Goal: Task Accomplishment & Management: Complete application form

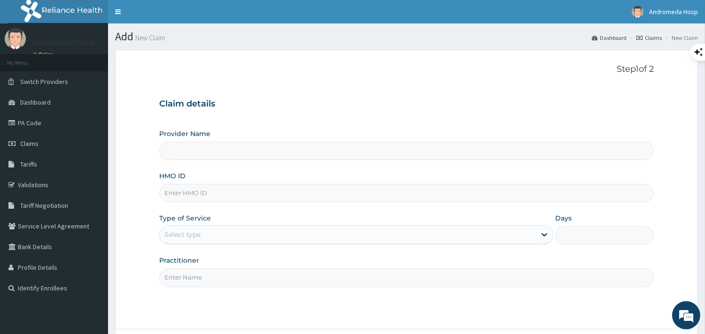
click at [273, 197] on input "HMO ID" at bounding box center [406, 193] width 495 height 18
paste input "NKK/10133/A"
type input "NKK/10133/A"
click at [256, 231] on div "Select type" at bounding box center [348, 234] width 376 height 15
click at [253, 246] on div "Provider Name HMO ID NKK/10133/A Type of Service Use Up and Down to choose opti…" at bounding box center [406, 208] width 495 height 158
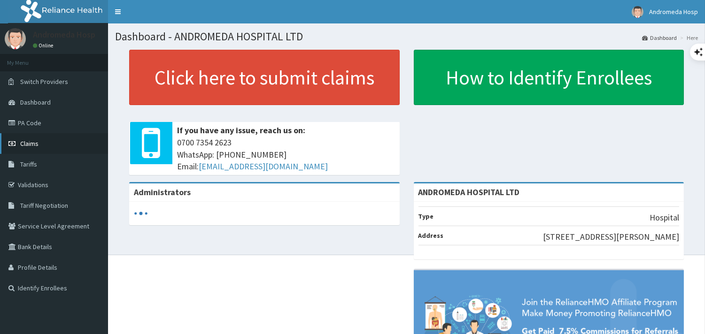
click at [33, 139] on link "Claims" at bounding box center [54, 143] width 108 height 21
click at [33, 140] on span "Claims" at bounding box center [29, 144] width 18 height 8
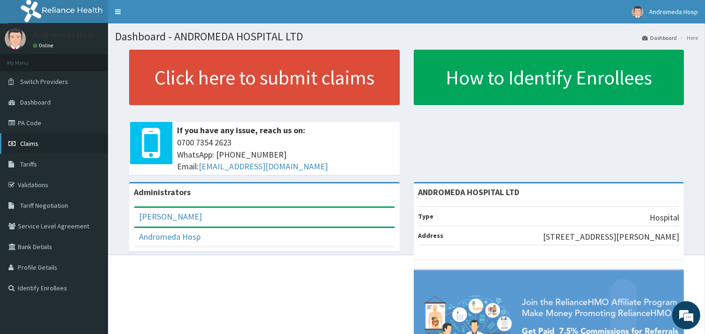
click at [40, 144] on link "Claims" at bounding box center [54, 143] width 108 height 21
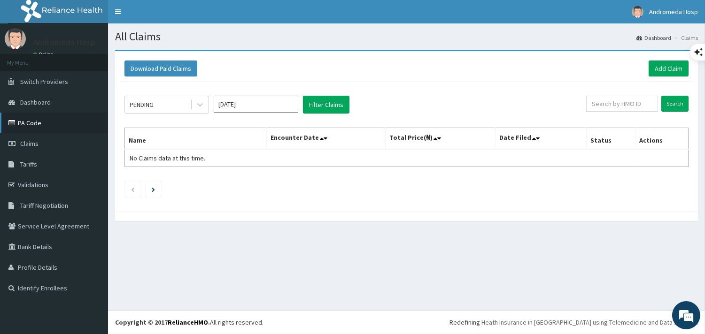
click at [27, 127] on link "PA Code" at bounding box center [54, 123] width 108 height 21
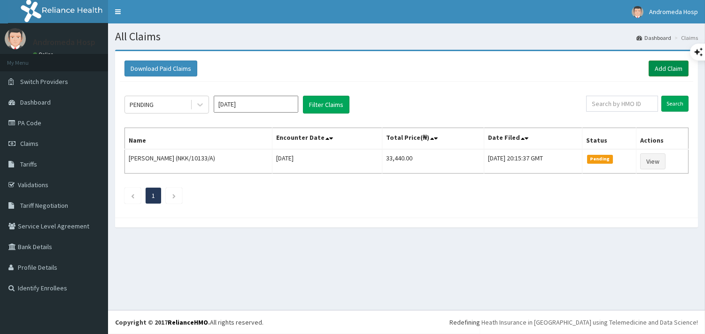
click at [672, 69] on link "Add Claim" at bounding box center [669, 69] width 40 height 16
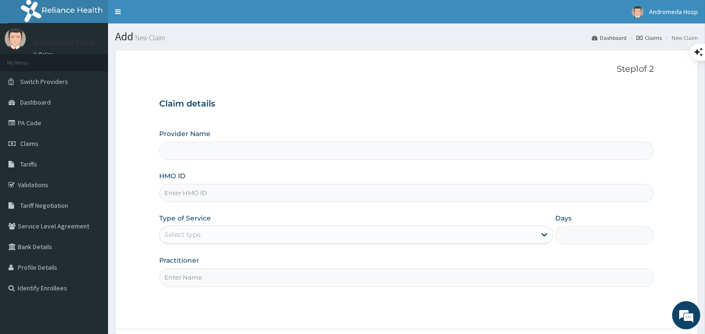
type input "ANDROMEDA HOSPITAL LTD"
click at [236, 194] on input "HMO ID" at bounding box center [406, 193] width 495 height 18
type input "HYT/10269/A"
click at [240, 233] on div "Select type" at bounding box center [348, 234] width 376 height 15
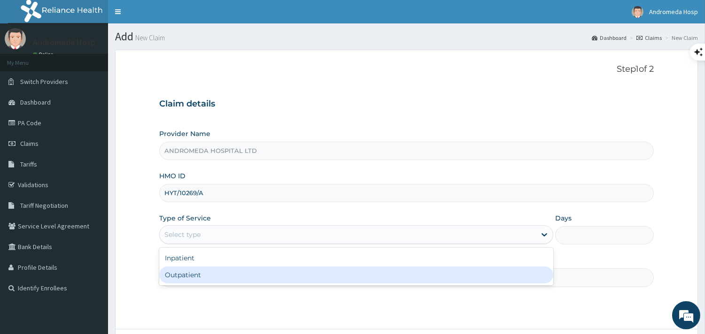
click at [237, 276] on div "Outpatient" at bounding box center [356, 275] width 394 height 17
type input "1"
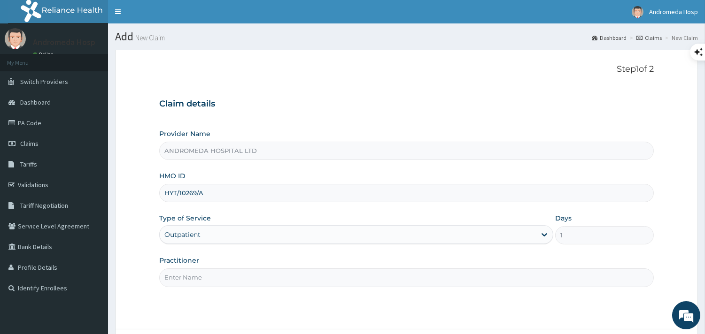
click at [241, 274] on input "Practitioner" at bounding box center [406, 278] width 495 height 18
type input "GP"
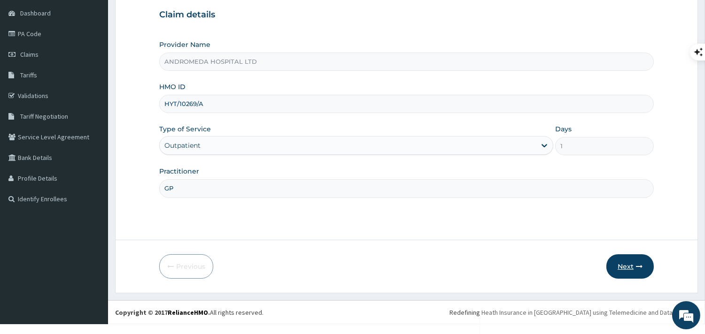
click at [630, 262] on button "Next" at bounding box center [629, 267] width 47 height 24
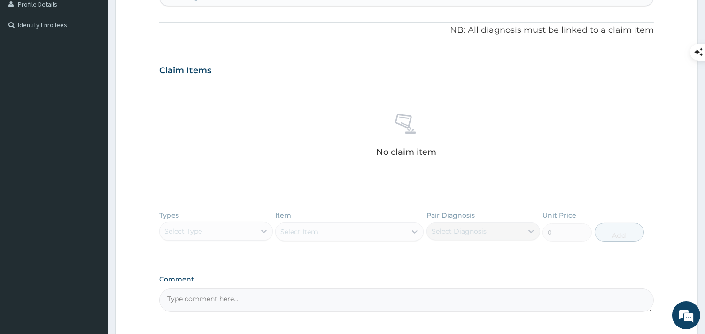
scroll to position [350, 0]
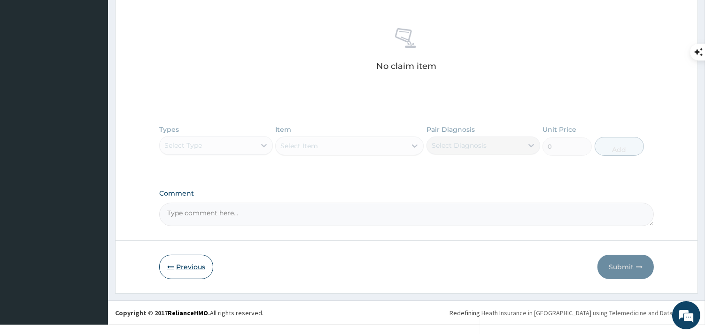
click at [200, 264] on button "Previous" at bounding box center [186, 267] width 54 height 24
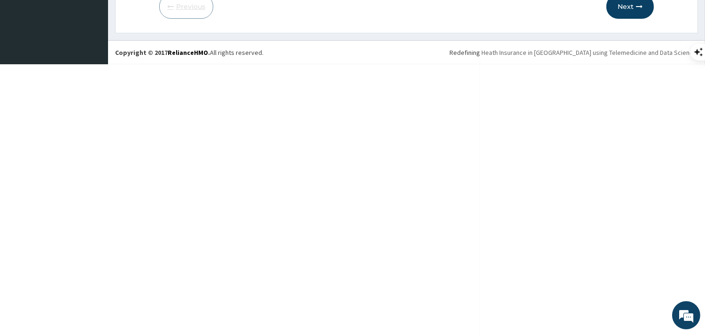
scroll to position [89, 0]
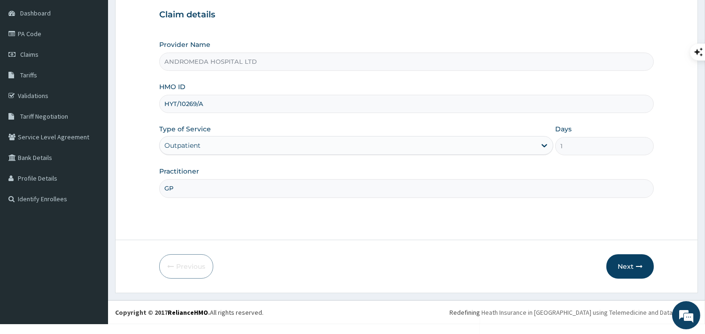
drag, startPoint x: 205, startPoint y: 107, endPoint x: 159, endPoint y: 105, distance: 46.1
click at [159, 105] on input "HYT/10269/A" at bounding box center [406, 104] width 495 height 18
click at [621, 261] on button "Next" at bounding box center [629, 267] width 47 height 24
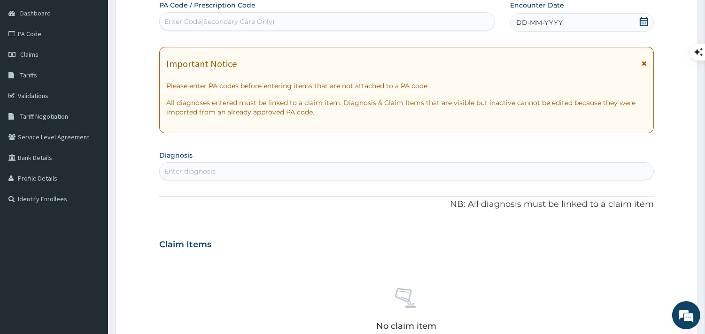
click at [459, 24] on div "Enter Code(Secondary Care Only)" at bounding box center [327, 21] width 335 height 15
click at [384, 24] on div "Enter Code(Secondary Care Only)" at bounding box center [327, 21] width 335 height 15
click at [367, 22] on div "Enter Code(Secondary Care Only)" at bounding box center [327, 21] width 335 height 15
click at [367, 23] on div "Enter Code(Secondary Care Only)" at bounding box center [327, 21] width 335 height 15
click at [309, 19] on div "Enter Code(Secondary Care Only)" at bounding box center [327, 21] width 335 height 15
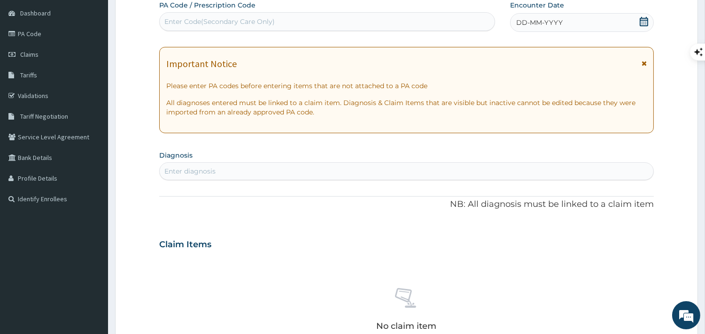
click at [309, 19] on div "Enter Code(Secondary Care Only)" at bounding box center [327, 21] width 335 height 15
paste input "PA/CF476F"
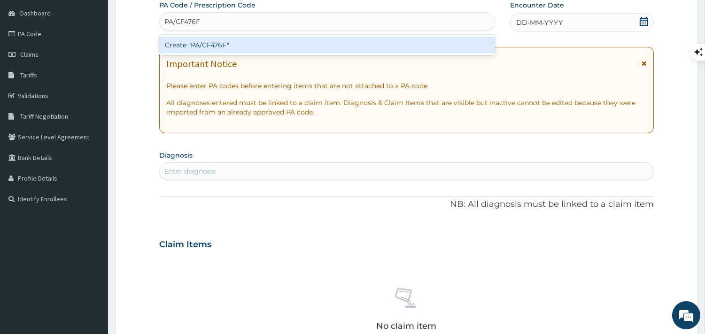
type input "PA/CF476F"
click at [299, 47] on div "Create "PA/CF476F"" at bounding box center [327, 45] width 336 height 17
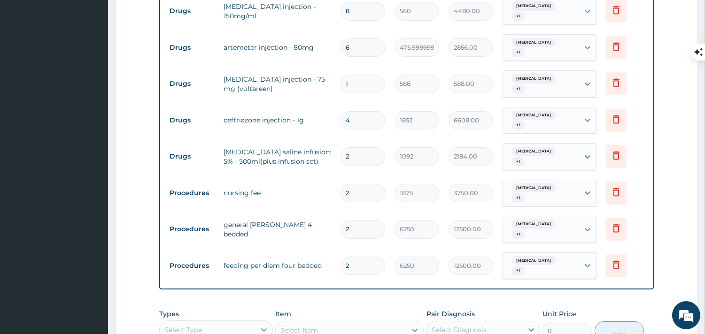
scroll to position [400, 0]
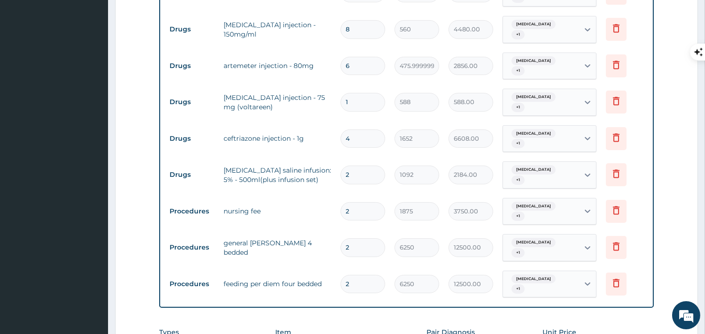
click at [367, 130] on input "4" at bounding box center [363, 139] width 45 height 18
type input "0.00"
type input "3"
type input "4956.00"
type input "0.00"
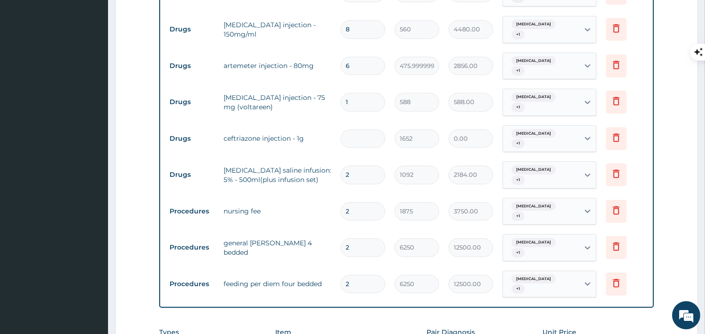
type input "4"
type input "6608.00"
click at [362, 202] on input "2" at bounding box center [363, 211] width 45 height 18
type input "0.00"
type input "1"
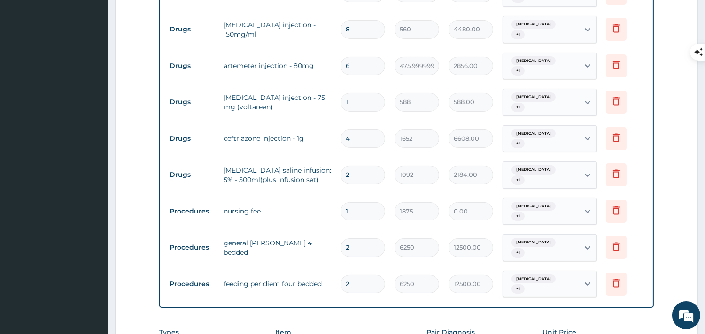
type input "1875.00"
type input "1"
click at [362, 239] on input "2" at bounding box center [363, 248] width 45 height 18
type input "0.00"
type input "1"
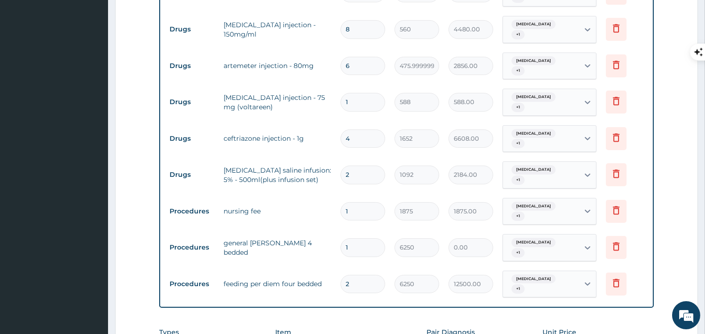
type input "6250.00"
type input "0.00"
type input "1"
type input "6250.00"
type input "1"
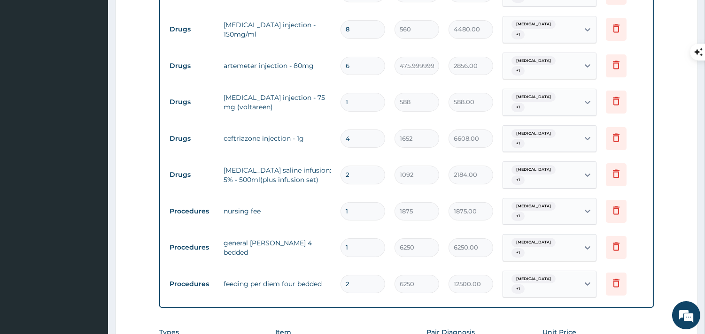
click at [362, 275] on input "2" at bounding box center [363, 284] width 45 height 18
type input "0.00"
type input "1"
type input "6250.00"
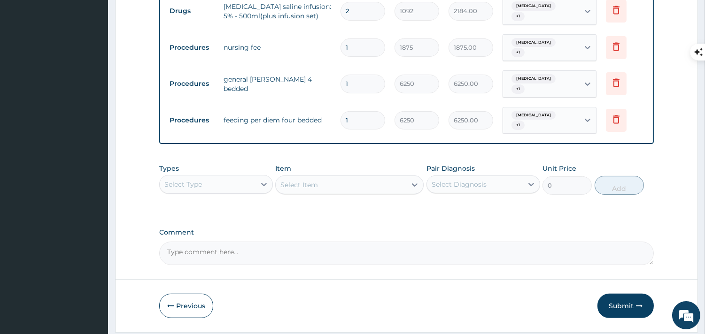
scroll to position [575, 0]
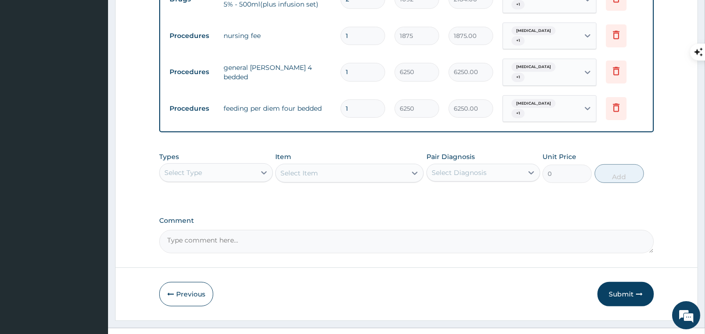
type input "1"
click at [213, 165] on div "Select Type" at bounding box center [208, 172] width 96 height 15
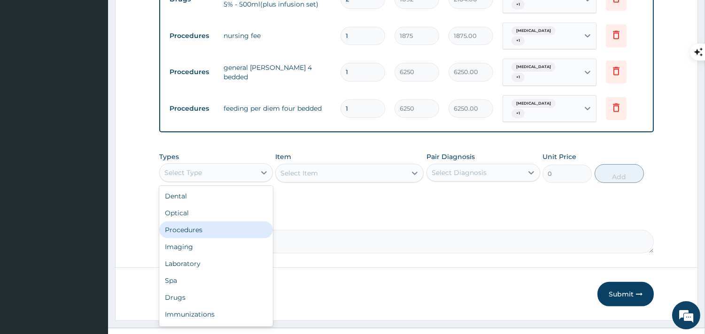
click at [197, 222] on div "Procedures" at bounding box center [216, 230] width 114 height 17
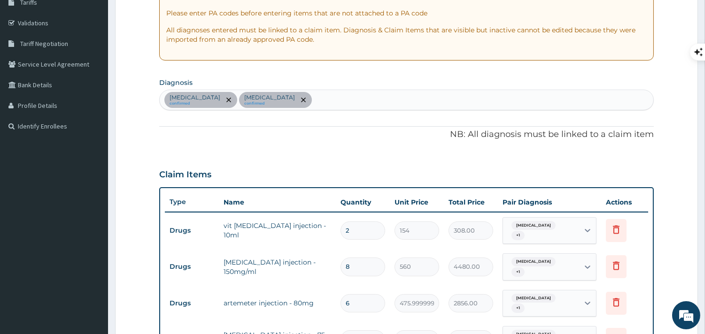
scroll to position [157, 0]
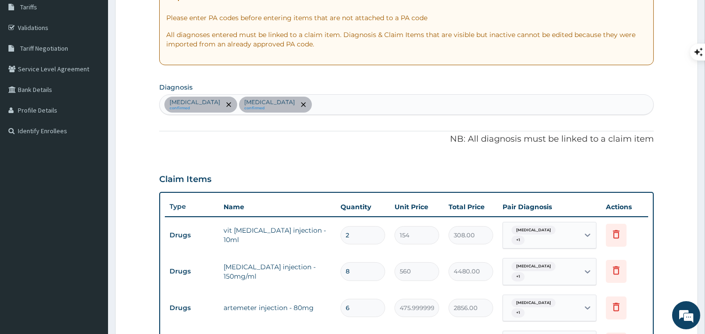
click at [425, 107] on div "[MEDICAL_DATA] confirmed [MEDICAL_DATA] confirmed" at bounding box center [407, 105] width 494 height 20
type input "DIZZINESS"
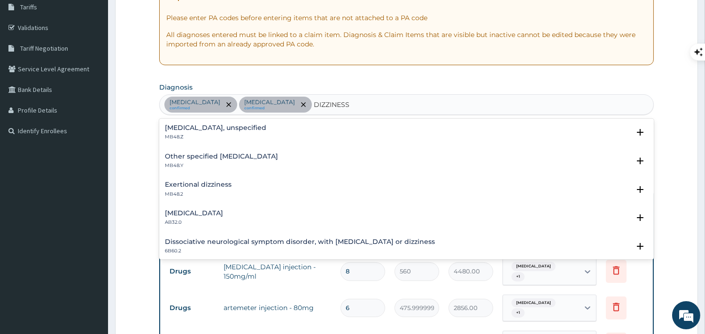
click at [288, 128] on div "[MEDICAL_DATA], unspecified MB48.Z" at bounding box center [406, 132] width 483 height 16
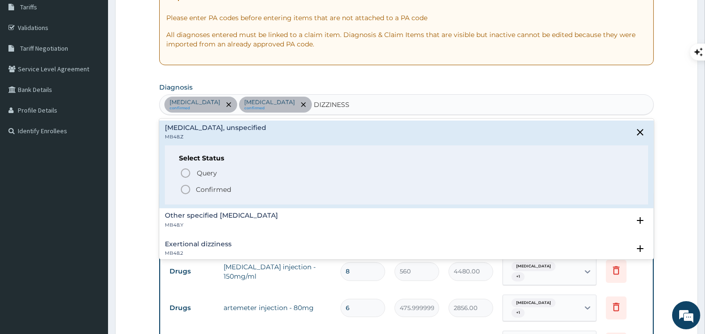
click at [216, 194] on p "Confirmed" at bounding box center [213, 189] width 35 height 9
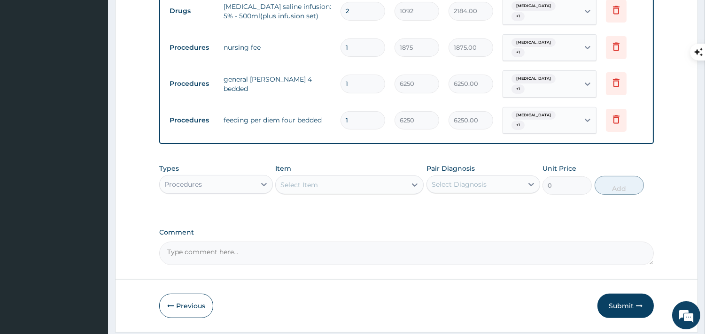
scroll to position [568, 0]
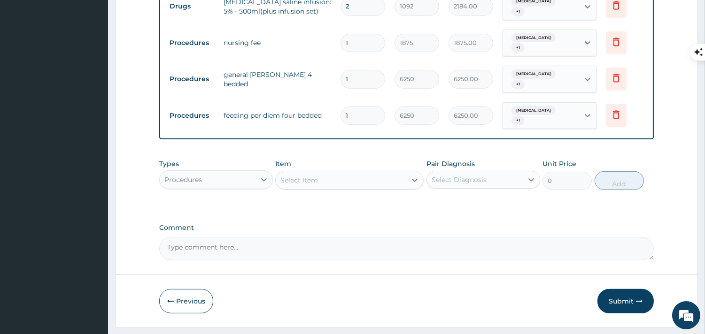
click at [305, 176] on div "Select Item" at bounding box center [299, 180] width 38 height 9
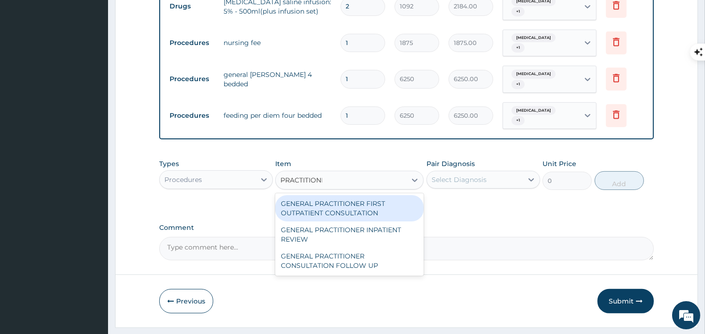
type input "PRACTITIONER"
click at [326, 195] on div "GENERAL PRACTITIONER FIRST OUTPATIENT CONSULTATION" at bounding box center [349, 208] width 148 height 26
type input "3750"
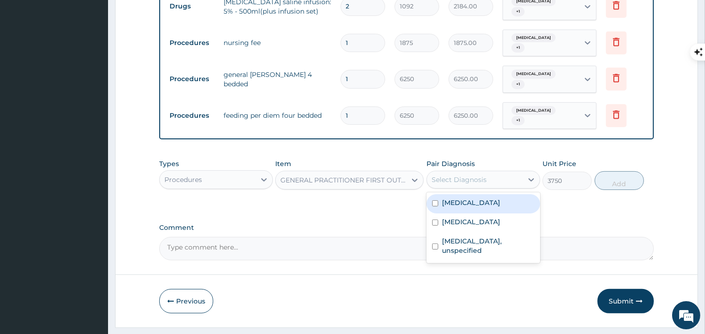
click at [441, 171] on div "Select Diagnosis" at bounding box center [484, 180] width 114 height 18
click at [443, 198] on label "[MEDICAL_DATA]" at bounding box center [471, 202] width 58 height 9
checkbox input "true"
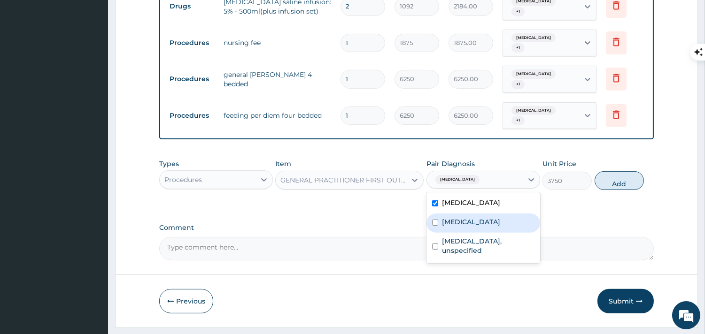
click at [446, 218] on label "[MEDICAL_DATA]" at bounding box center [471, 222] width 58 height 9
checkbox input "true"
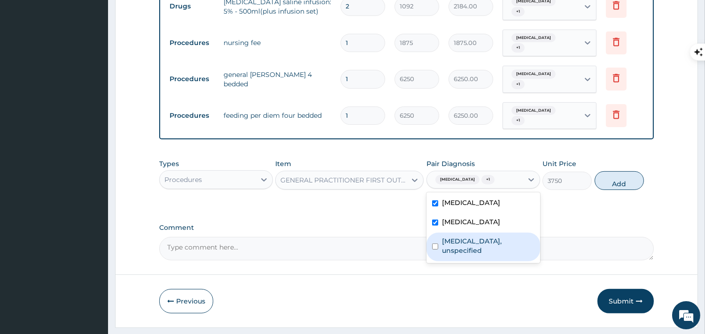
click at [448, 237] on label "[MEDICAL_DATA], unspecified" at bounding box center [488, 246] width 93 height 19
checkbox input "true"
click at [604, 171] on button "Add" at bounding box center [619, 180] width 49 height 19
type input "0"
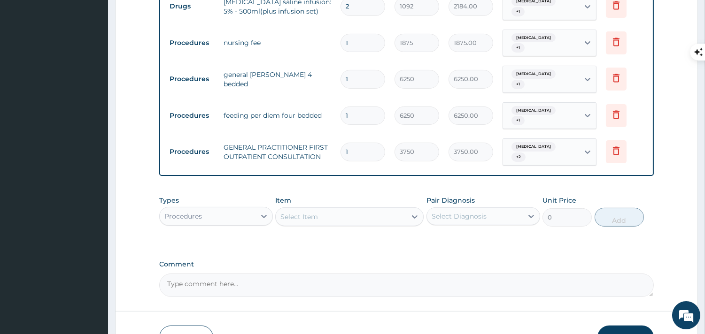
click at [241, 209] on div "Procedures" at bounding box center [208, 216] width 96 height 15
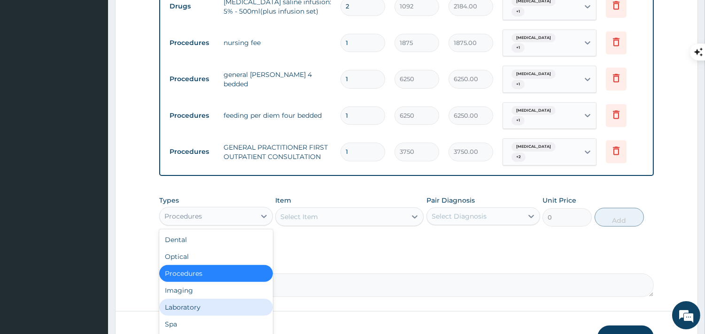
click at [215, 299] on div "Laboratory" at bounding box center [216, 307] width 114 height 17
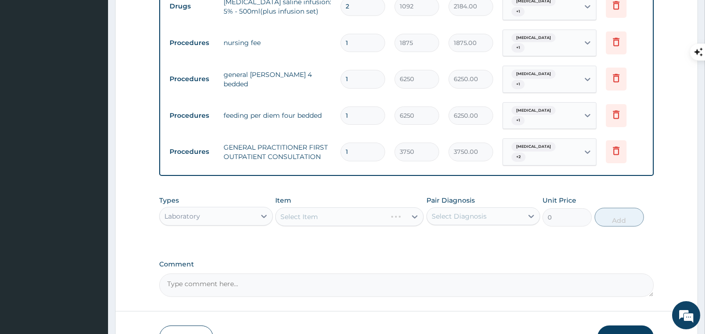
click at [322, 208] on div "Select Item" at bounding box center [349, 217] width 148 height 19
click at [322, 210] on div "Select Item" at bounding box center [341, 217] width 131 height 15
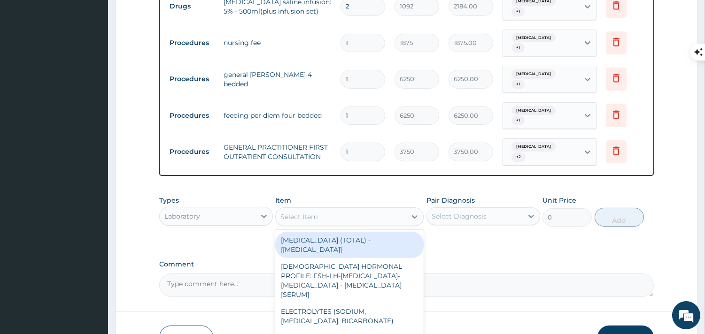
click at [322, 210] on div "Select Item" at bounding box center [341, 217] width 131 height 15
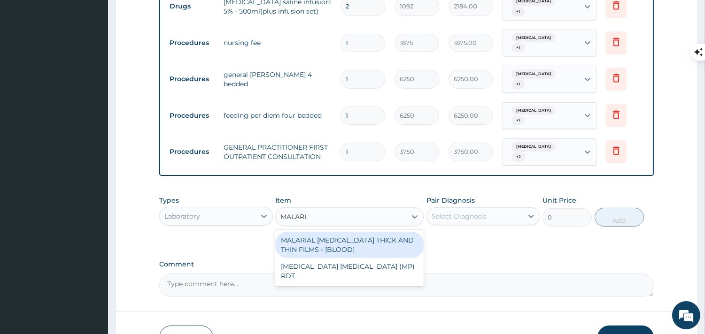
type input "[MEDICAL_DATA]"
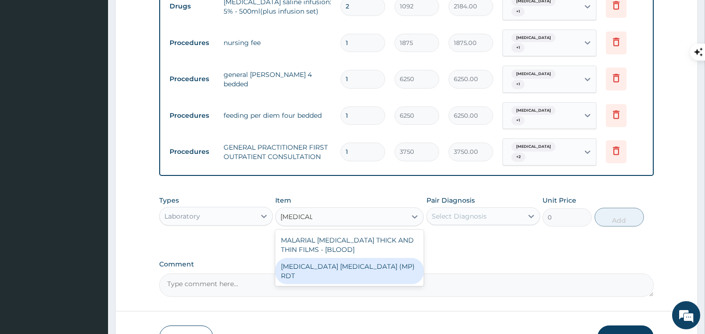
click at [339, 258] on div "[MEDICAL_DATA] [MEDICAL_DATA] (MP) RDT" at bounding box center [349, 271] width 148 height 26
type input "2000"
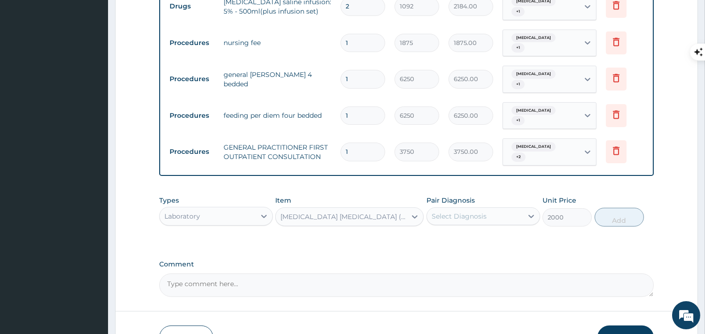
click at [444, 212] on div "Select Diagnosis" at bounding box center [459, 216] width 55 height 9
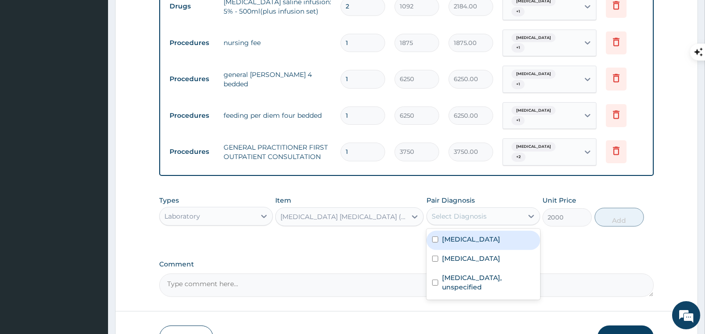
click at [439, 231] on div "[MEDICAL_DATA]" at bounding box center [484, 240] width 114 height 19
checkbox input "true"
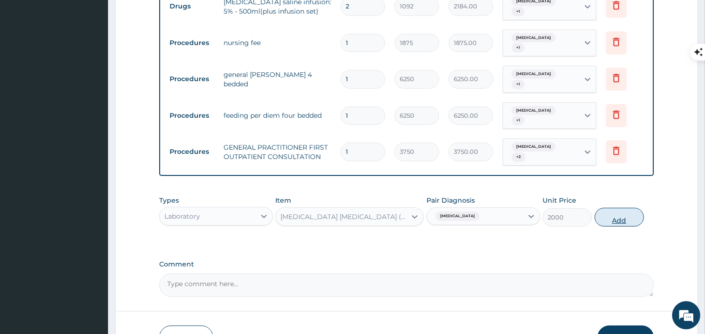
click at [614, 208] on button "Add" at bounding box center [619, 217] width 49 height 19
type input "0"
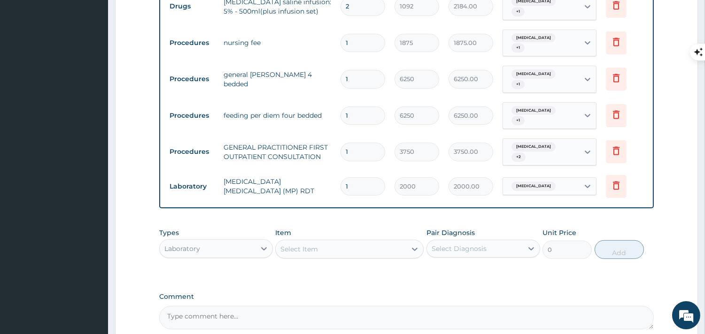
click at [336, 242] on div "Select Item" at bounding box center [341, 249] width 131 height 15
click at [334, 242] on div "Select Item" at bounding box center [341, 249] width 131 height 15
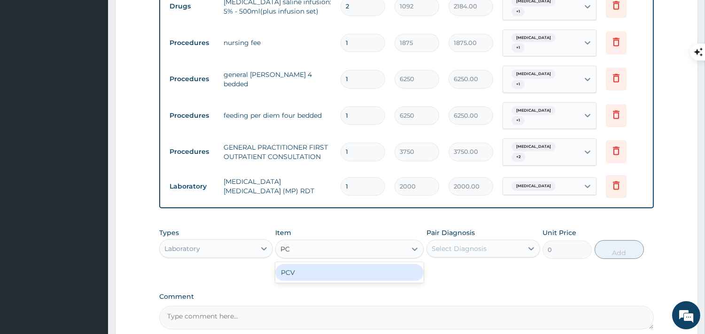
type input "PCV"
click at [341, 264] on div "PCV" at bounding box center [349, 272] width 148 height 17
type input "2187.5"
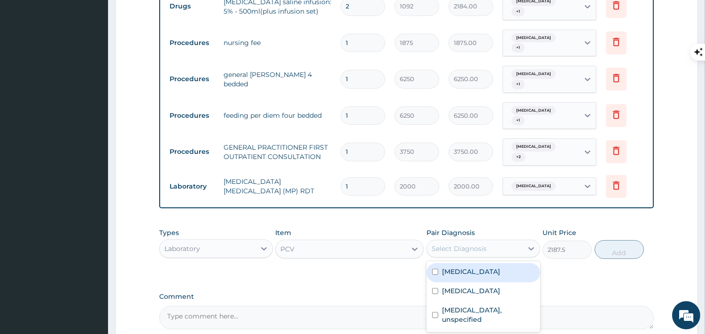
click at [505, 241] on div "Select Diagnosis" at bounding box center [475, 248] width 96 height 15
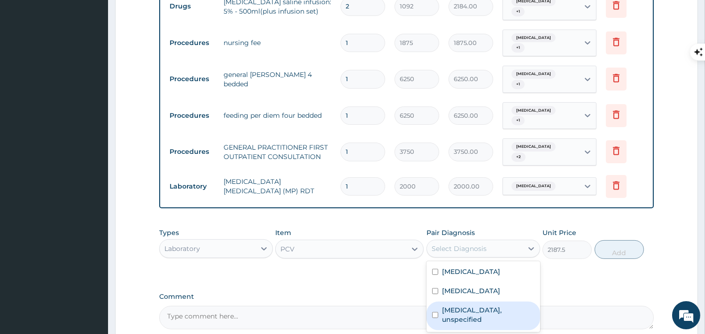
click at [473, 302] on div "[MEDICAL_DATA], unspecified" at bounding box center [484, 316] width 114 height 29
checkbox input "true"
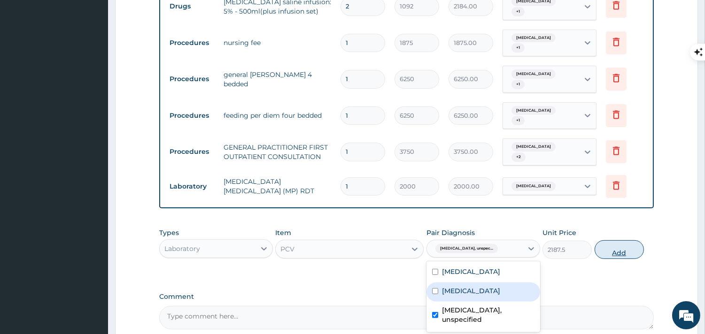
click at [619, 241] on button "Add" at bounding box center [619, 250] width 49 height 19
type input "0"
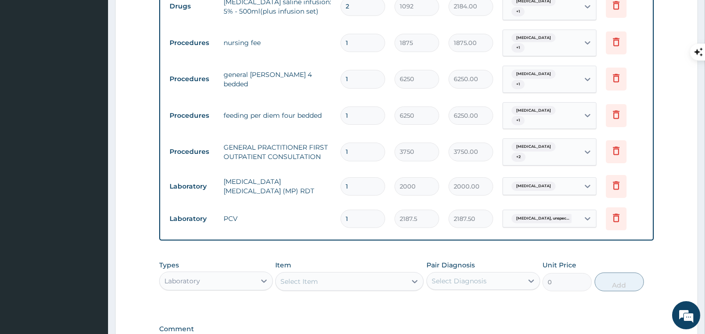
click at [364, 274] on div "Select Item" at bounding box center [341, 281] width 131 height 15
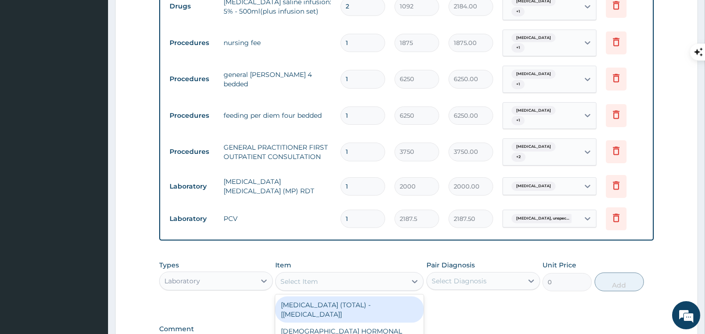
click at [342, 274] on div "Select Item" at bounding box center [341, 281] width 131 height 15
type input "RANDOM"
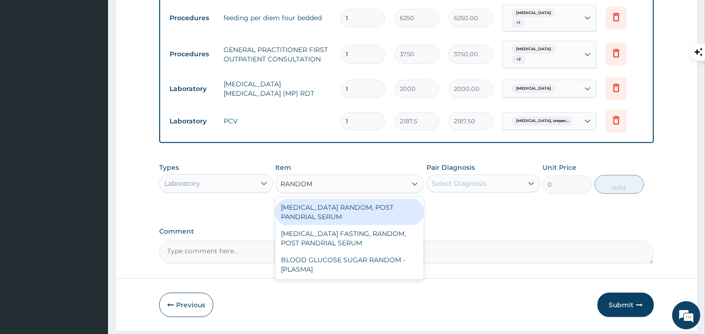
scroll to position [668, 0]
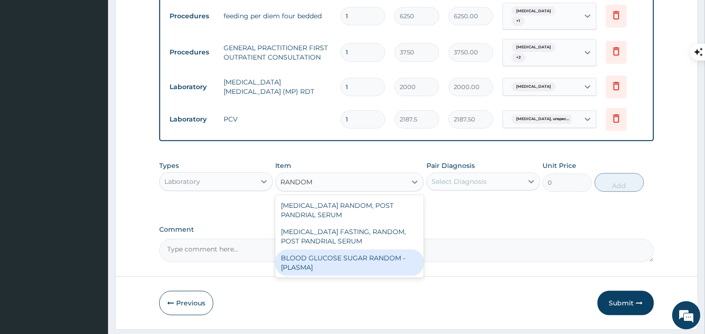
click at [395, 250] on div "BLOOD GLUCOSE SUGAR RANDOM - [PLASMA]" at bounding box center [349, 263] width 148 height 26
type input "1875"
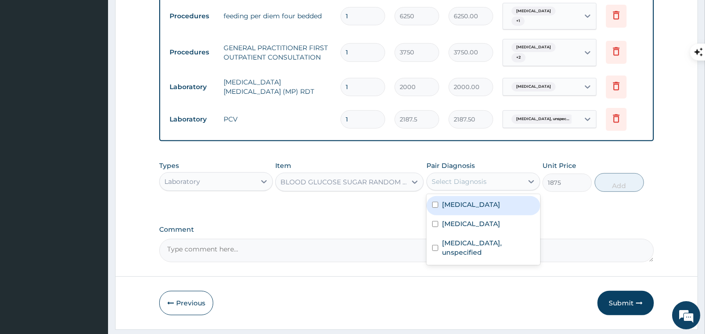
click at [489, 174] on div "Select Diagnosis" at bounding box center [475, 181] width 96 height 15
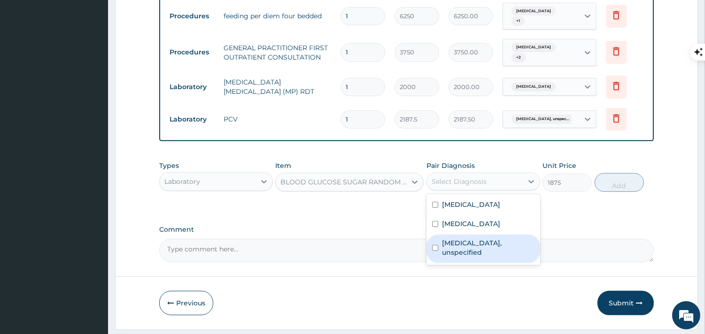
click at [485, 239] on label "[MEDICAL_DATA], unspecified" at bounding box center [488, 248] width 93 height 19
checkbox input "true"
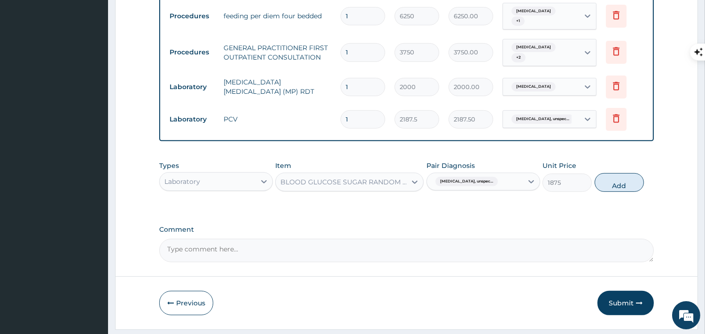
click at [607, 162] on div "Types Laboratory Item BLOOD GLUCOSE SUGAR RANDOM - [PLASMA] Pair Diagnosis [MED…" at bounding box center [406, 176] width 495 height 40
click at [607, 173] on button "Add" at bounding box center [619, 182] width 49 height 19
type input "0"
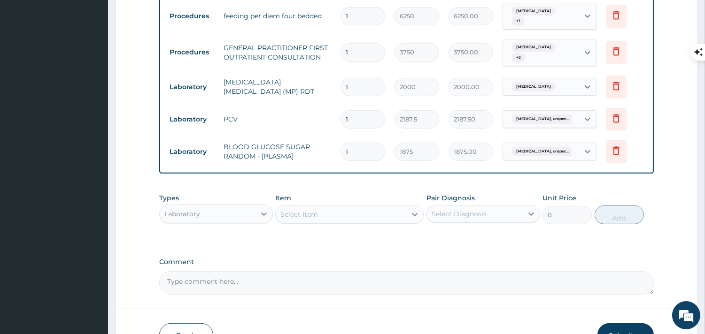
click at [237, 207] on div "Laboratory" at bounding box center [208, 214] width 96 height 15
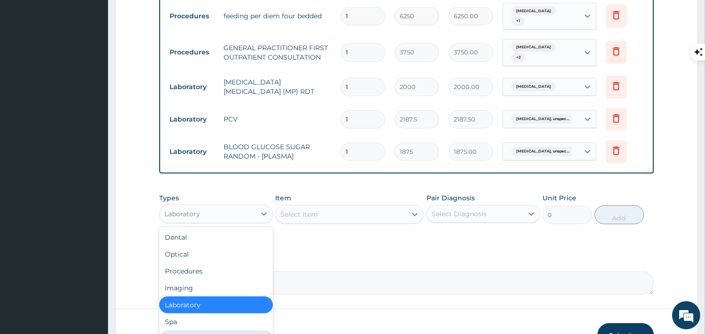
click at [192, 331] on div "Drugs" at bounding box center [216, 339] width 114 height 17
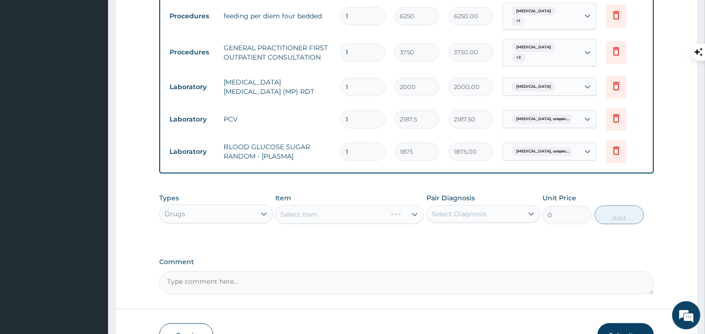
click at [311, 205] on div "Select Item" at bounding box center [349, 214] width 148 height 19
click at [311, 210] on div "Select Item" at bounding box center [299, 214] width 38 height 9
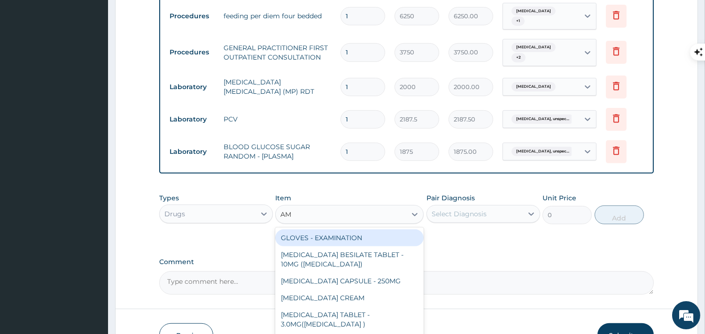
type input "AMO"
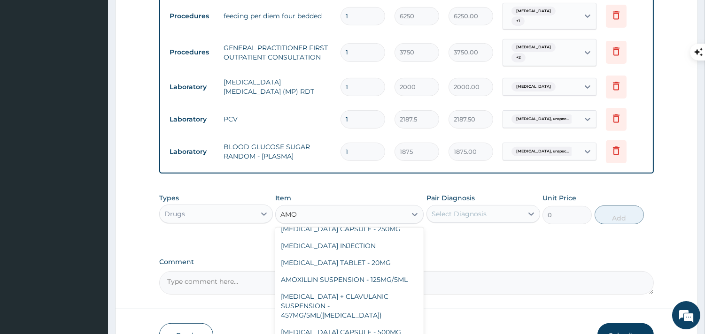
scroll to position [856, 0]
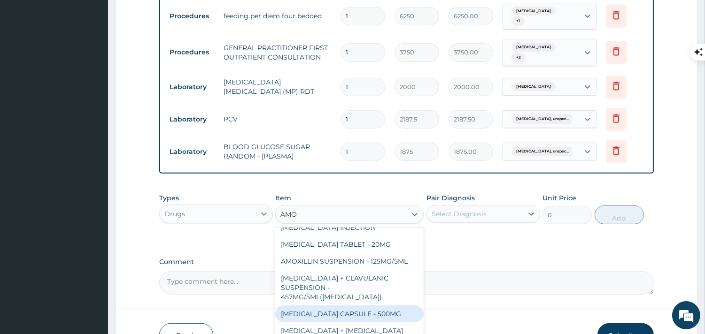
click at [393, 306] on div "[MEDICAL_DATA] CAPSULE - 500MG" at bounding box center [349, 314] width 148 height 17
type input "112"
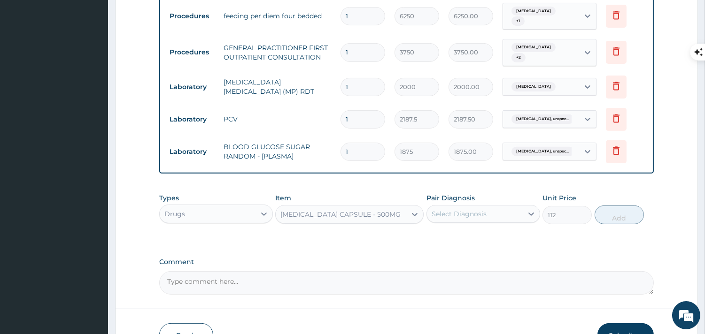
click at [461, 194] on div "Pair Diagnosis Select Diagnosis" at bounding box center [484, 209] width 114 height 31
click at [460, 210] on div "Select Diagnosis" at bounding box center [459, 214] width 55 height 9
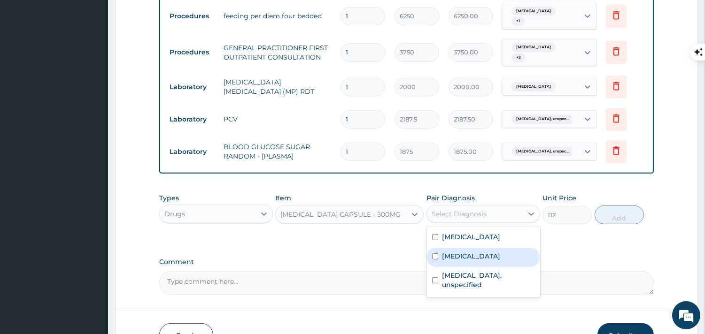
click at [456, 248] on div "[MEDICAL_DATA]" at bounding box center [484, 257] width 114 height 19
checkbox input "true"
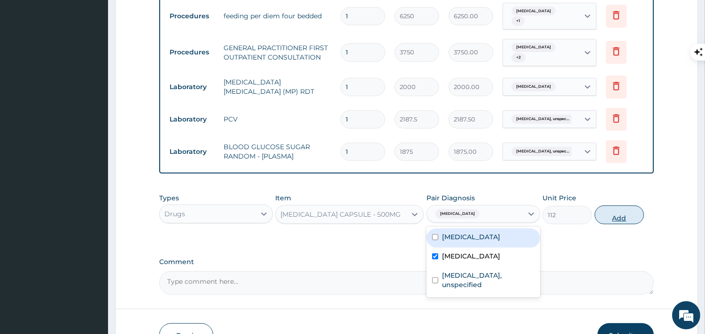
click at [619, 206] on button "Add" at bounding box center [619, 215] width 49 height 19
type input "0"
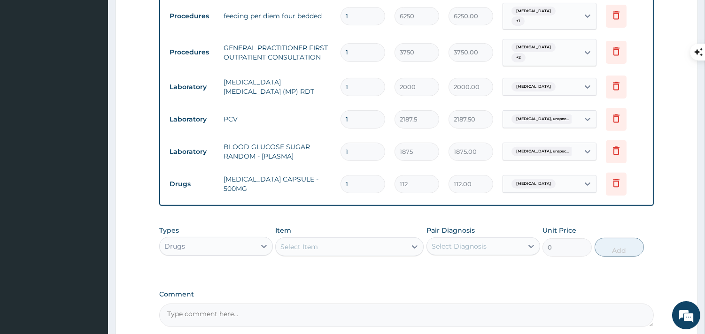
click at [371, 240] on div "Select Item" at bounding box center [341, 247] width 131 height 15
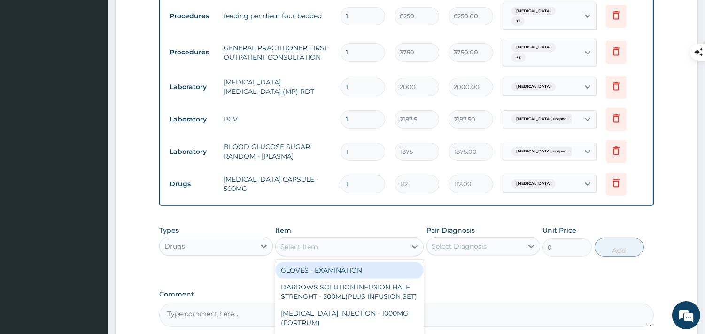
click at [366, 240] on div "Select Item" at bounding box center [341, 247] width 131 height 15
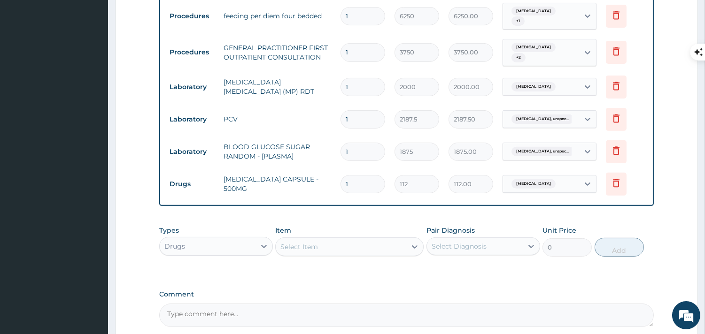
click at [366, 240] on div "Select Item" at bounding box center [341, 247] width 131 height 15
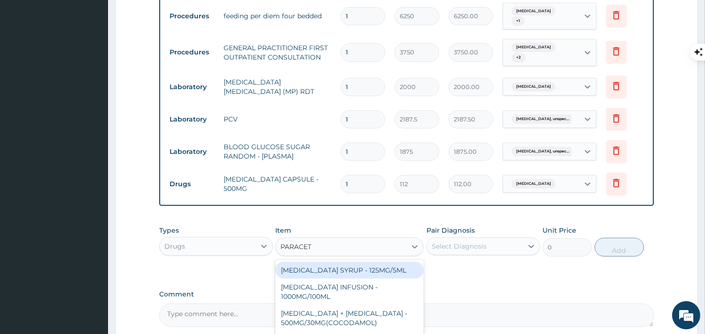
type input "PARACETA"
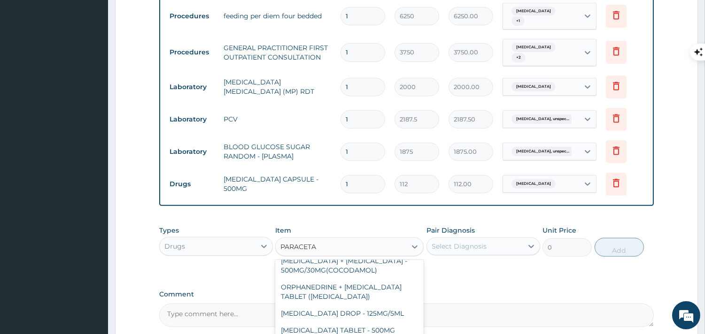
scroll to position [71, 0]
click at [373, 322] on div "[MEDICAL_DATA] TABLET - 500MG ([MEDICAL_DATA])" at bounding box center [349, 335] width 148 height 26
type input "42"
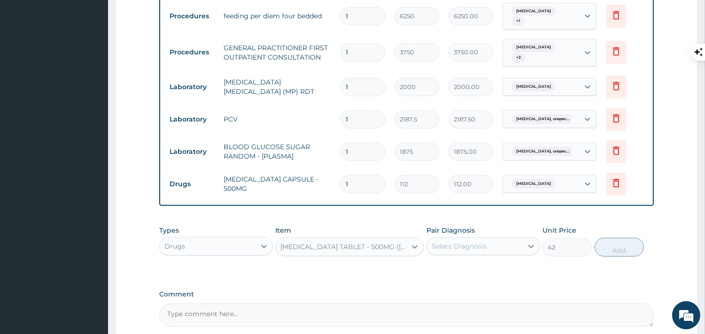
click at [464, 239] on div "Select Diagnosis" at bounding box center [475, 246] width 96 height 15
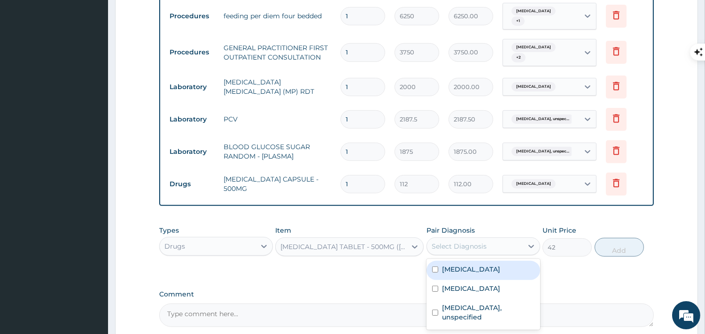
click at [452, 265] on label "[MEDICAL_DATA]" at bounding box center [471, 269] width 58 height 9
checkbox input "true"
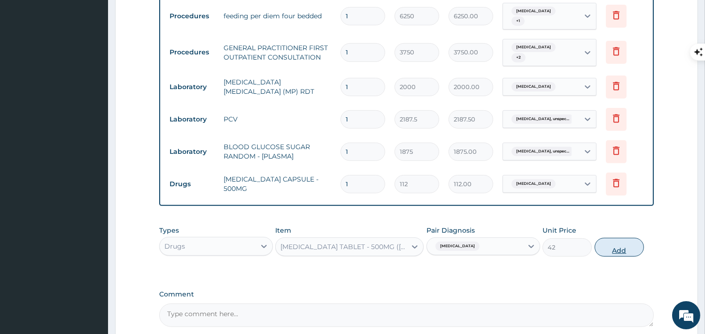
click at [605, 238] on button "Add" at bounding box center [619, 247] width 49 height 19
type input "0"
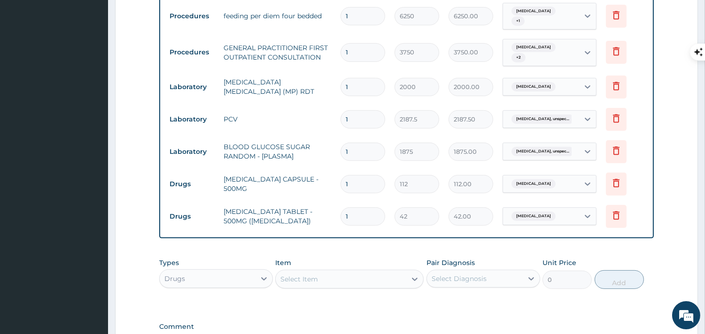
scroll to position [772, 0]
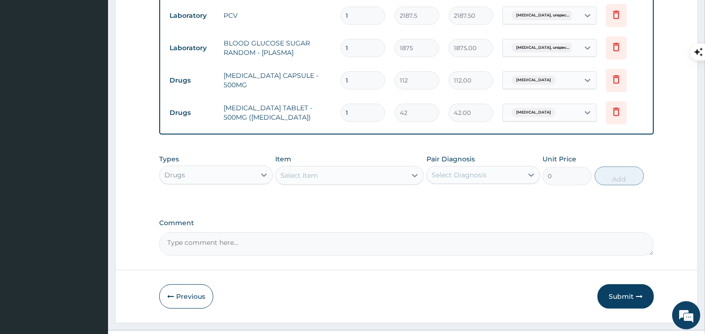
click at [374, 168] on div "Select Item" at bounding box center [341, 175] width 131 height 15
click at [371, 168] on div "Select Item" at bounding box center [341, 175] width 131 height 15
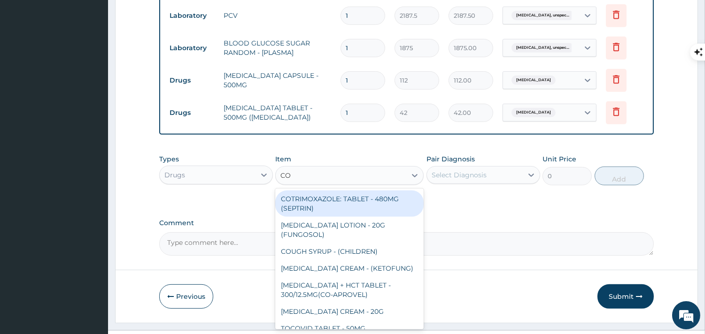
type input "COUGH"
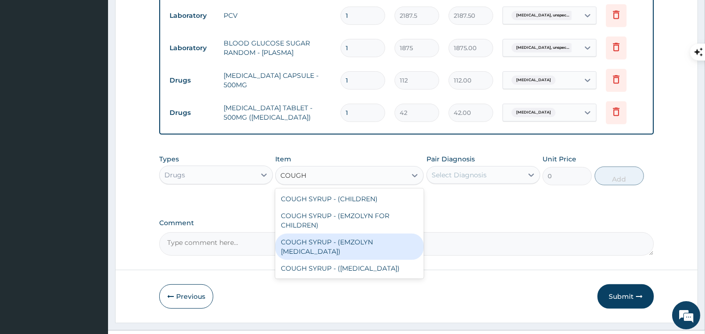
click at [371, 234] on div "COUGH SYRUP - (EMZOLYN [MEDICAL_DATA])" at bounding box center [349, 247] width 148 height 26
type input "1120"
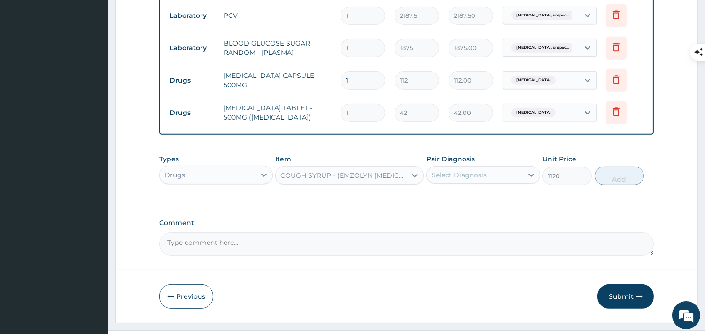
click at [460, 171] on div "Select Diagnosis" at bounding box center [459, 175] width 55 height 9
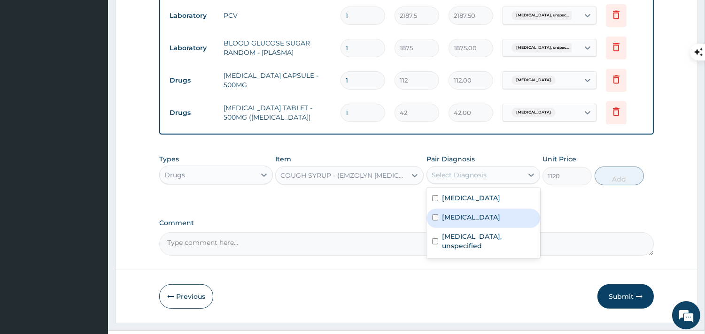
click at [459, 213] on label "[MEDICAL_DATA]" at bounding box center [471, 217] width 58 height 9
checkbox input "true"
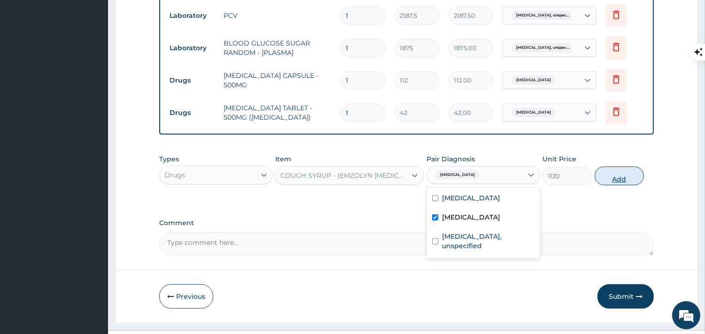
click at [628, 167] on button "Add" at bounding box center [619, 176] width 49 height 19
type input "0"
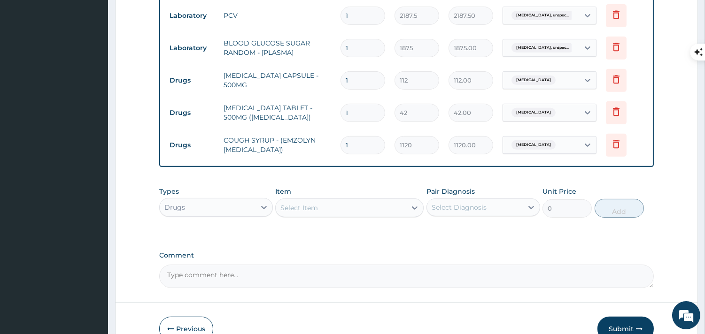
click at [333, 199] on div "Select Item" at bounding box center [349, 208] width 148 height 19
click at [332, 201] on div "Select Item" at bounding box center [341, 208] width 131 height 15
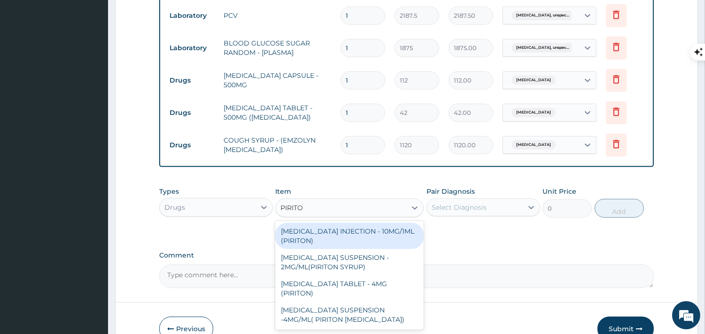
type input "PIRITON"
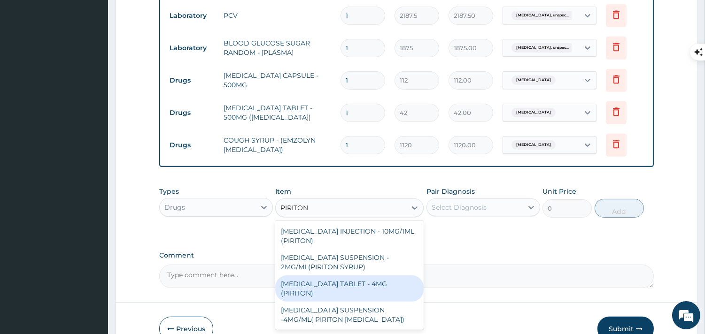
click at [384, 276] on div "[MEDICAL_DATA] TABLET - 4MG (PIRITON)" at bounding box center [349, 289] width 148 height 26
type input "22.4"
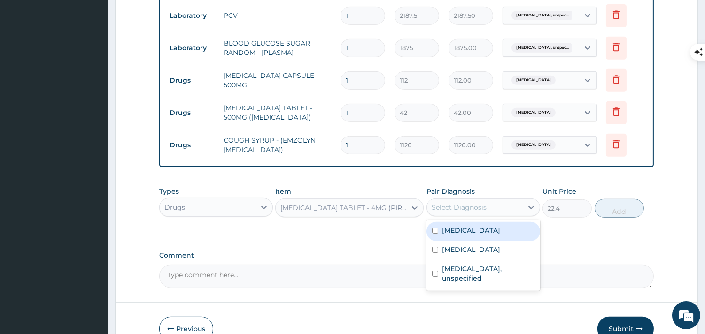
click at [449, 203] on div "Select Diagnosis" at bounding box center [459, 207] width 55 height 9
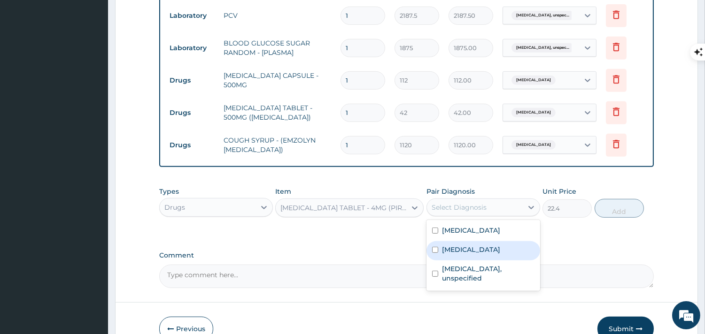
click at [451, 245] on label "[MEDICAL_DATA]" at bounding box center [471, 249] width 58 height 9
checkbox input "true"
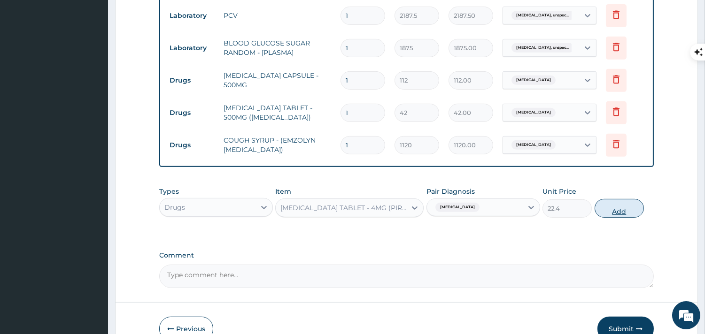
click at [612, 199] on button "Add" at bounding box center [619, 208] width 49 height 19
type input "0"
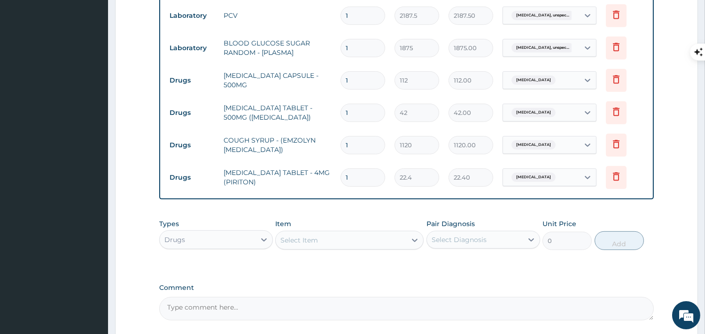
click at [352, 169] on input "1" at bounding box center [363, 178] width 45 height 18
type input "0.00"
type input "3"
type input "67.20"
type input "3"
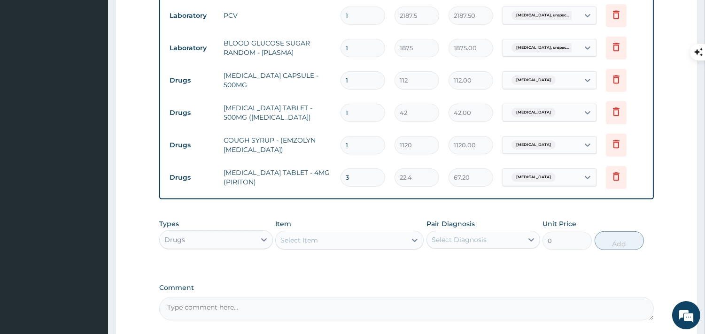
click at [356, 104] on input "1" at bounding box center [363, 113] width 45 height 18
type input "18"
type input "756.00"
type input "18"
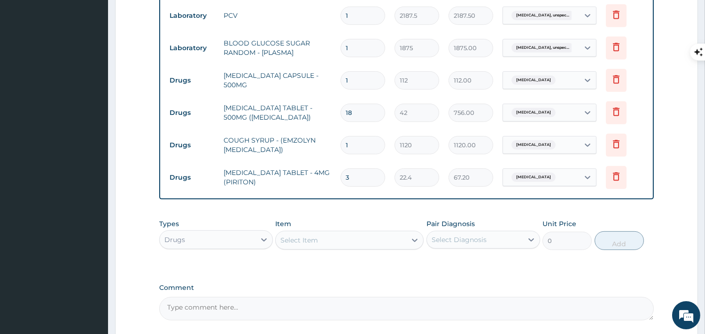
click at [353, 67] on td "1" at bounding box center [363, 81] width 54 height 28
click at [354, 71] on input "1" at bounding box center [363, 80] width 45 height 18
type input "15"
type input "1680.00"
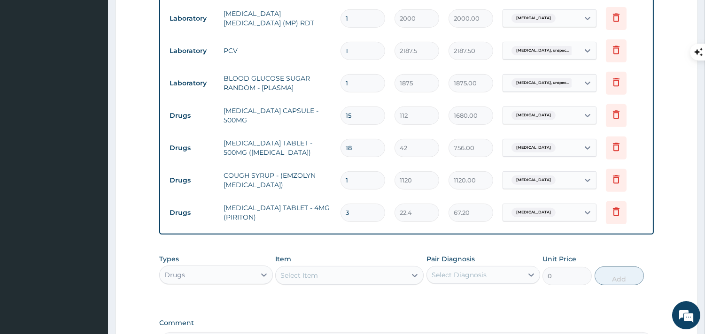
scroll to position [837, 0]
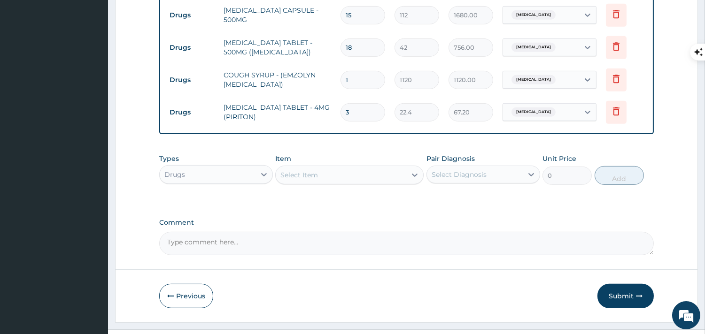
type input "15"
click at [329, 168] on div "Select Item" at bounding box center [341, 175] width 131 height 15
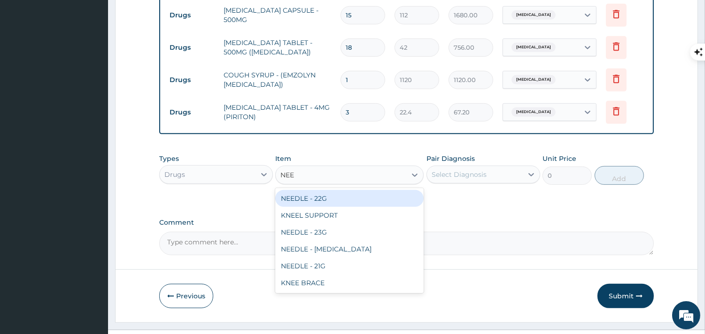
type input "NEED"
click at [324, 190] on div "NEEDLE - 22G" at bounding box center [349, 198] width 148 height 17
type input "28"
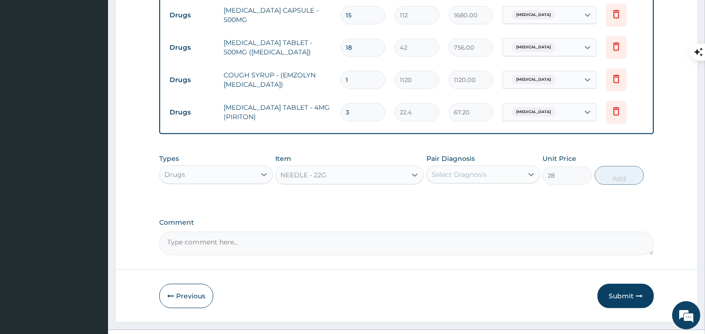
click at [324, 163] on div "Types Drugs Item option NEEDLE - 22G, selected. Select is focused ,type to refi…" at bounding box center [406, 176] width 495 height 54
click at [442, 170] on div "Select Diagnosis" at bounding box center [459, 174] width 55 height 9
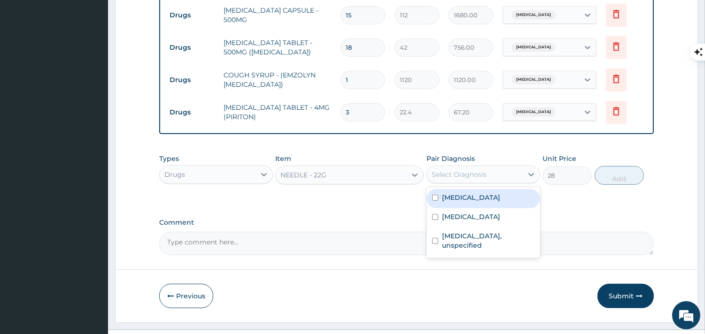
click at [449, 193] on label "[MEDICAL_DATA]" at bounding box center [471, 197] width 58 height 9
checkbox input "true"
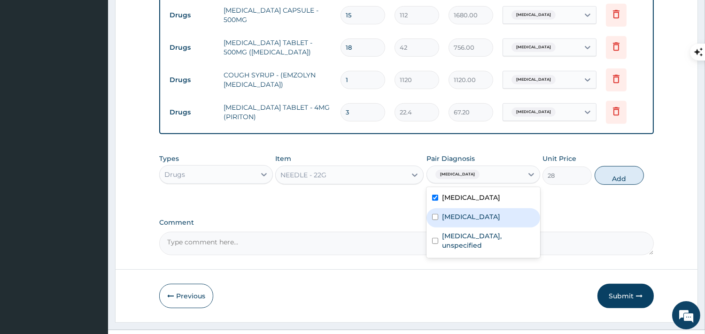
click at [451, 212] on label "[MEDICAL_DATA]" at bounding box center [471, 216] width 58 height 9
checkbox input "true"
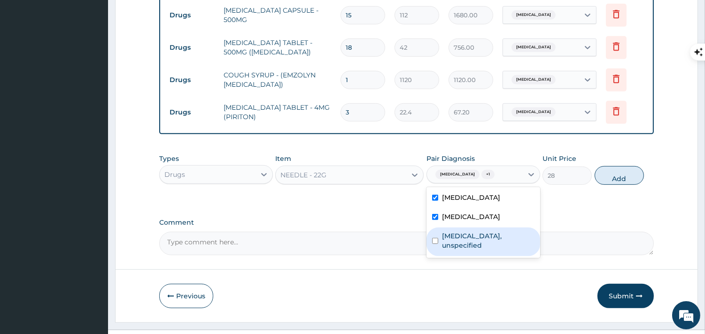
click at [522, 232] on label "[MEDICAL_DATA], unspecified" at bounding box center [488, 241] width 93 height 19
checkbox input "true"
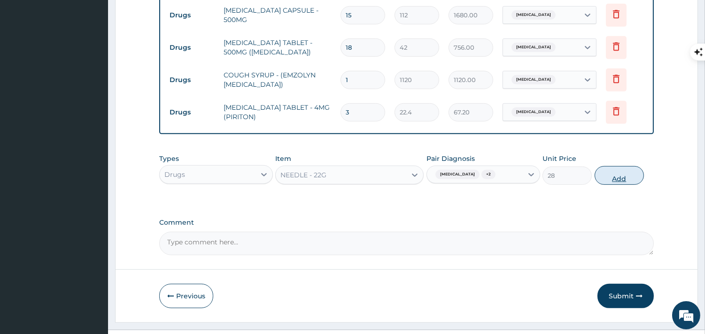
drag, startPoint x: 654, startPoint y: 128, endPoint x: 628, endPoint y: 145, distance: 30.9
click at [628, 166] on button "Add" at bounding box center [619, 175] width 49 height 19
type input "0"
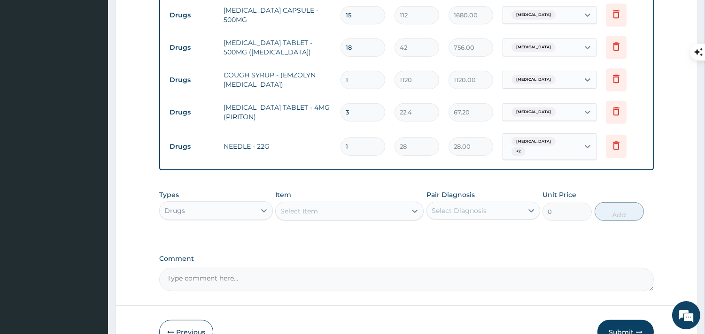
click at [372, 204] on div "Select Item" at bounding box center [341, 211] width 131 height 15
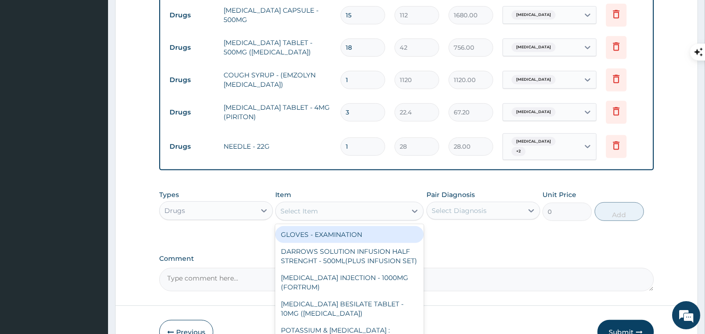
click at [365, 204] on div "Select Item" at bounding box center [341, 211] width 131 height 15
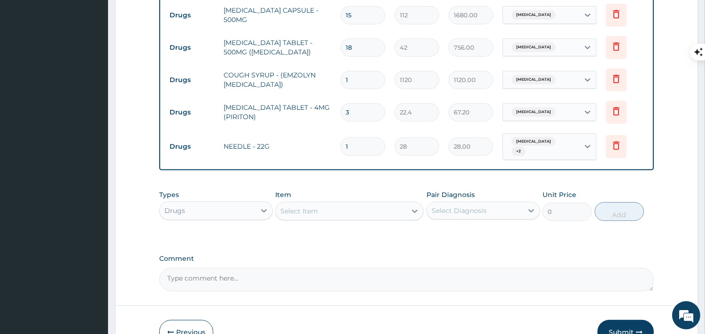
click at [365, 204] on div "Select Item" at bounding box center [341, 211] width 131 height 15
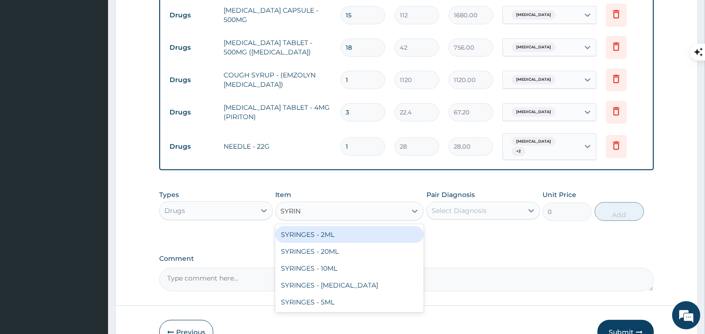
type input "[PERSON_NAME]"
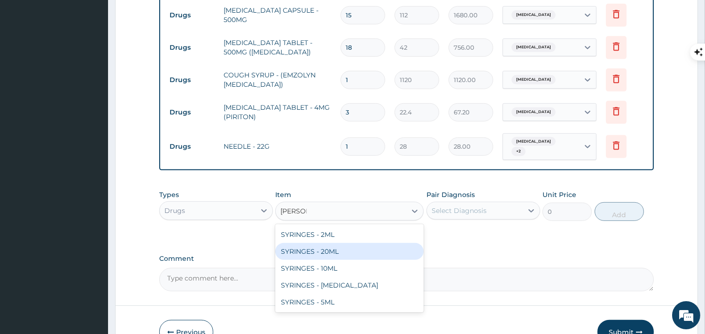
click at [343, 243] on div "SYRINGES - 20ML" at bounding box center [349, 251] width 148 height 17
type input "84"
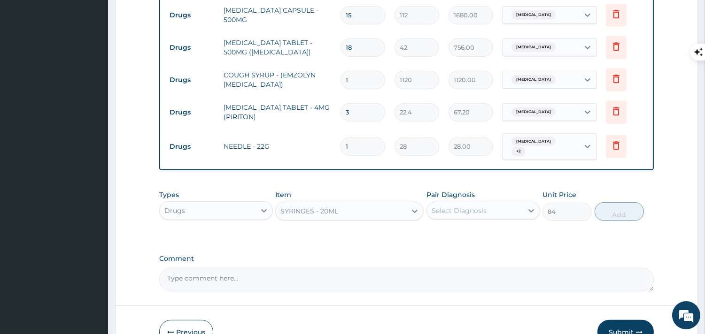
click at [454, 206] on div "Select Diagnosis" at bounding box center [459, 210] width 55 height 9
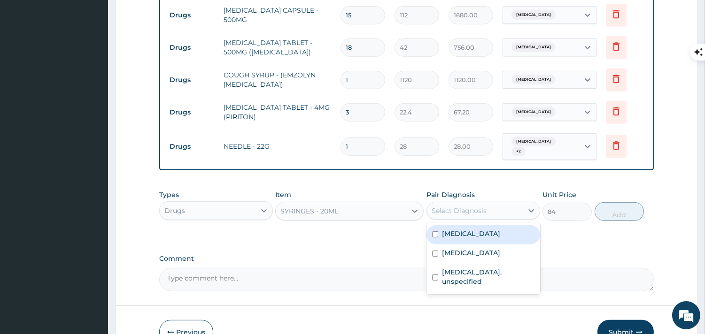
click at [455, 229] on label "[MEDICAL_DATA]" at bounding box center [471, 233] width 58 height 9
checkbox input "true"
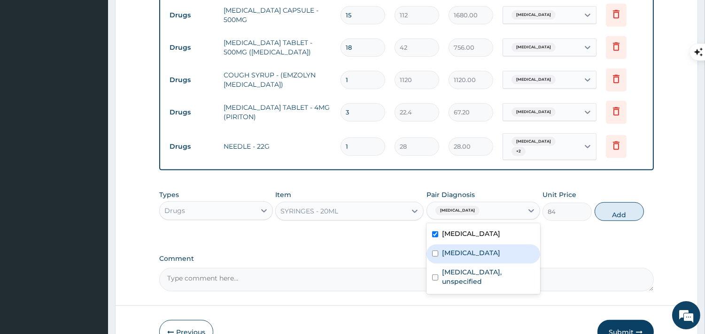
click at [456, 249] on label "[MEDICAL_DATA]" at bounding box center [471, 253] width 58 height 9
checkbox input "true"
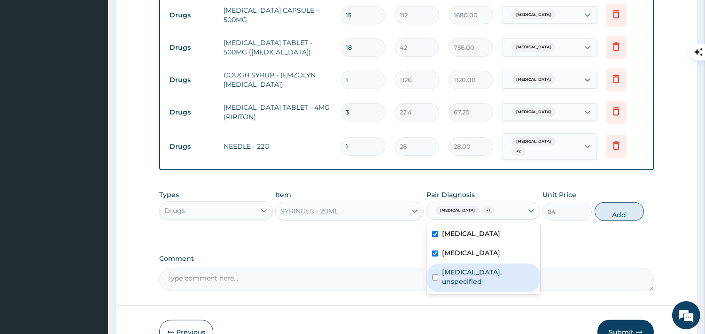
click at [456, 268] on label "[MEDICAL_DATA], unspecified" at bounding box center [488, 277] width 93 height 19
checkbox input "true"
click at [611, 202] on button "Add" at bounding box center [619, 211] width 49 height 19
type input "0"
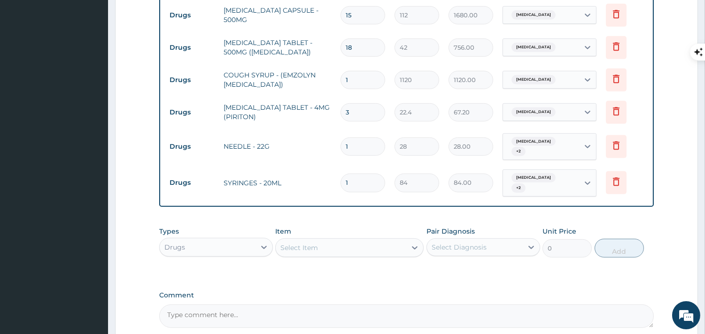
click at [348, 241] on div "Select Item" at bounding box center [341, 248] width 131 height 15
click at [337, 241] on div "Select Item" at bounding box center [341, 248] width 131 height 15
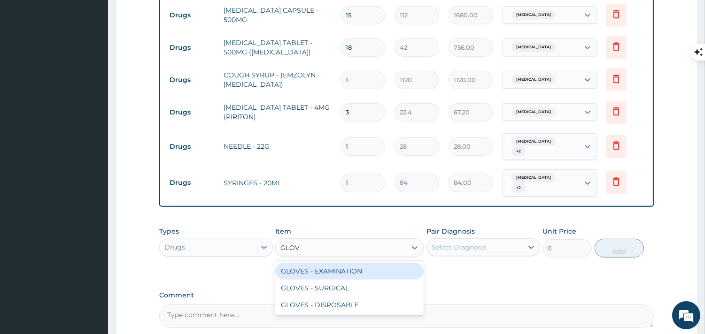
type input "GLOVE"
click at [350, 263] on div "GLOVES - EXAMINATION" at bounding box center [349, 271] width 148 height 17
type input "112"
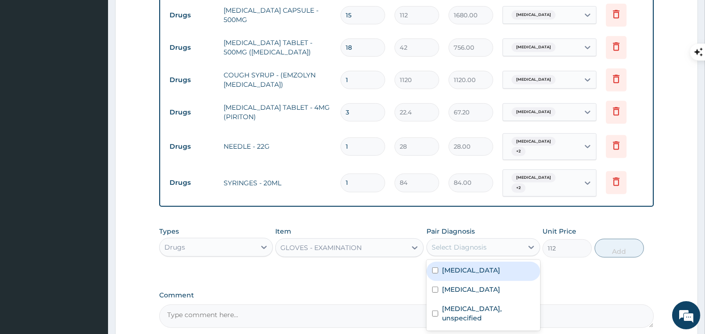
click at [462, 240] on div "Select Diagnosis" at bounding box center [475, 247] width 96 height 15
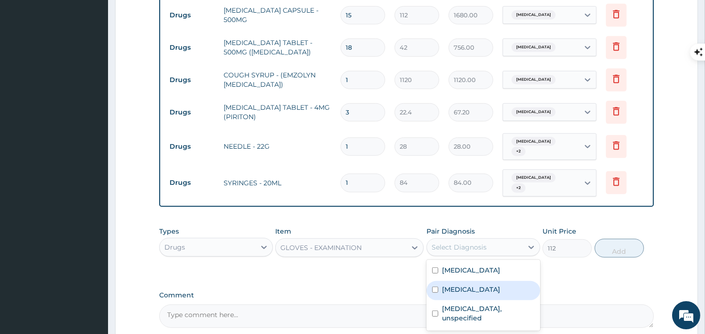
click at [461, 285] on label "[MEDICAL_DATA]" at bounding box center [471, 289] width 58 height 9
checkbox input "true"
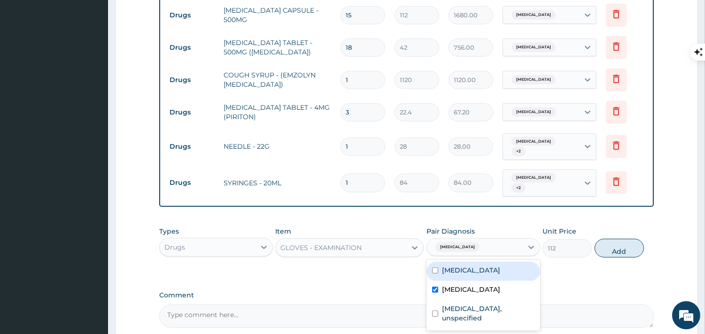
click at [461, 262] on div "[MEDICAL_DATA]" at bounding box center [484, 271] width 114 height 19
checkbox input "true"
click at [599, 239] on button "Add" at bounding box center [619, 248] width 49 height 19
type input "0"
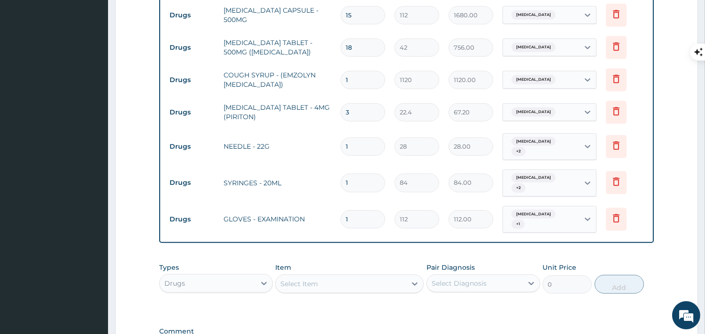
click at [358, 138] on input "1" at bounding box center [363, 147] width 45 height 18
type input "0.00"
type input "3"
type input "84.00"
type input "3"
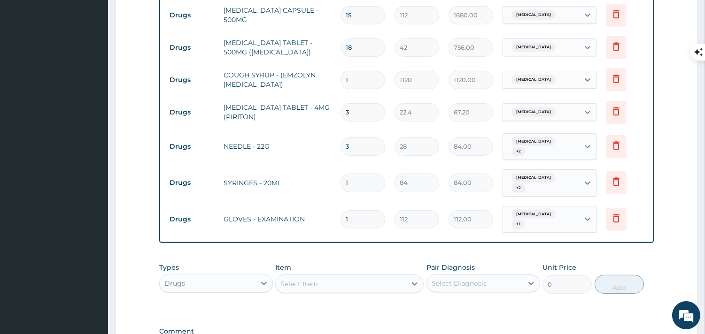
click at [354, 174] on input "1" at bounding box center [363, 183] width 45 height 18
type input "0.00"
type input "3"
type input "252.00"
type input "3"
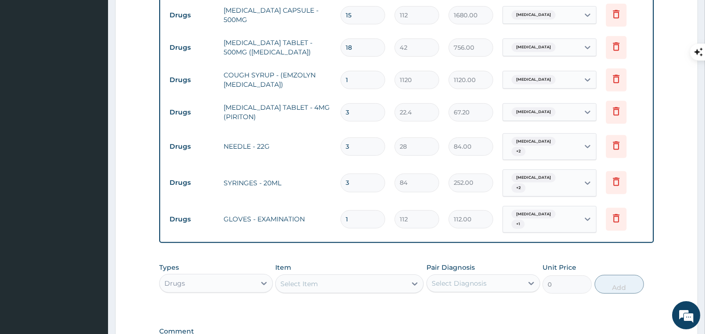
click at [355, 210] on input "1" at bounding box center [363, 219] width 45 height 18
type input "0.00"
type input "2"
type input "224.00"
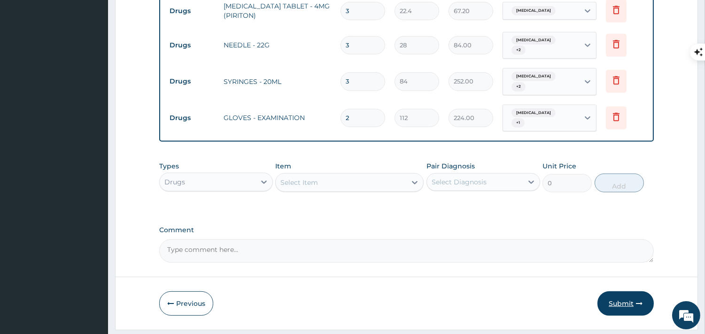
type input "2"
click at [633, 292] on button "Submit" at bounding box center [626, 304] width 56 height 24
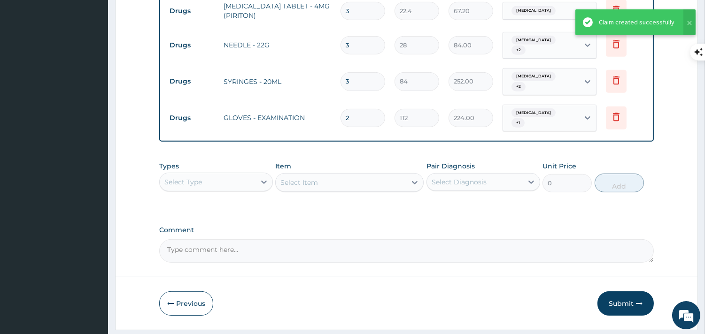
click at [622, 27] on div "Claim created successfully" at bounding box center [636, 22] width 106 height 26
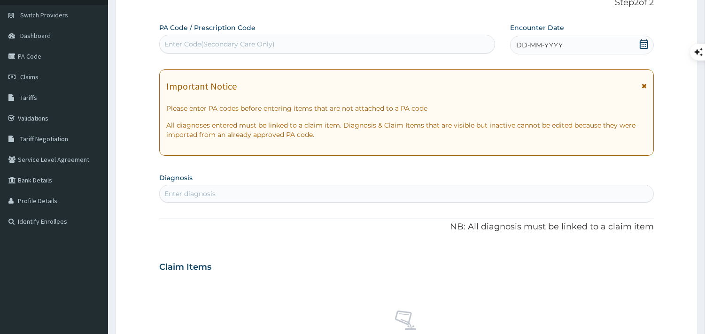
click at [319, 47] on div "Enter Code(Secondary Care Only)" at bounding box center [327, 44] width 335 height 15
click at [639, 45] on div "DD-MM-YYYY" at bounding box center [582, 45] width 144 height 19
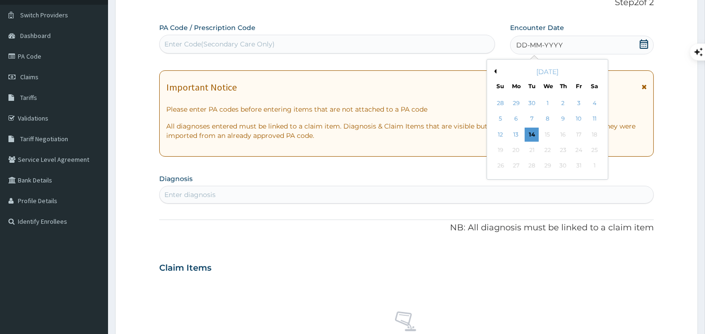
click at [639, 45] on icon at bounding box center [643, 43] width 9 height 9
click at [598, 109] on div "4" at bounding box center [594, 103] width 14 height 14
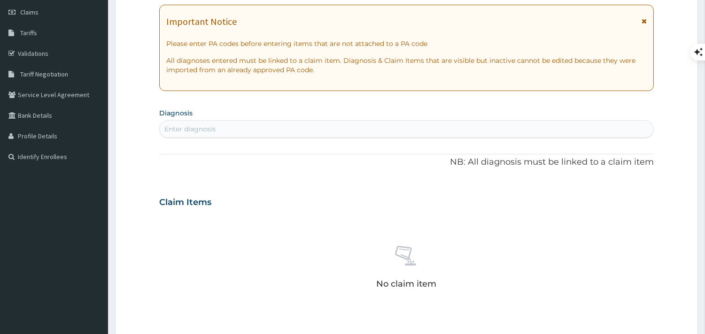
scroll to position [132, 0]
click at [470, 129] on div "Enter diagnosis" at bounding box center [407, 128] width 494 height 15
click at [345, 130] on div "Enter diagnosis" at bounding box center [407, 128] width 494 height 15
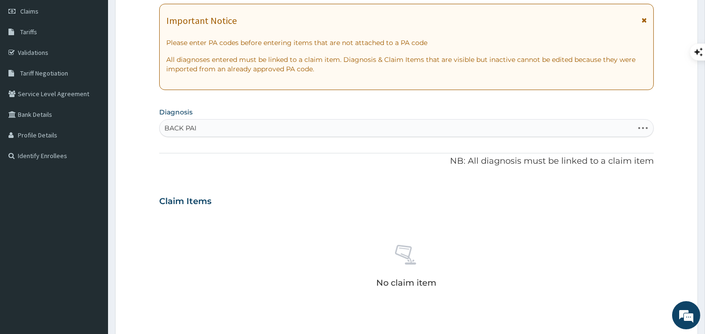
type input "BACK PAIN"
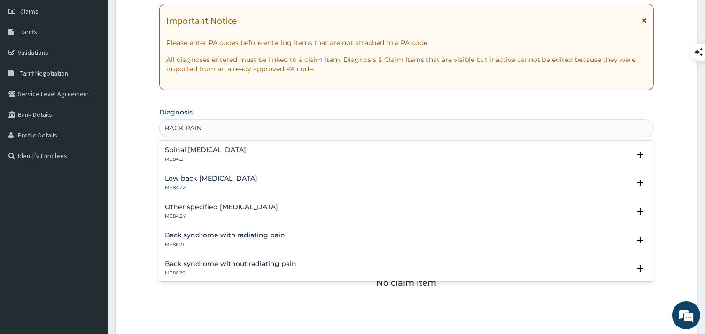
click at [219, 213] on p "ME84.2Y" at bounding box center [221, 216] width 113 height 7
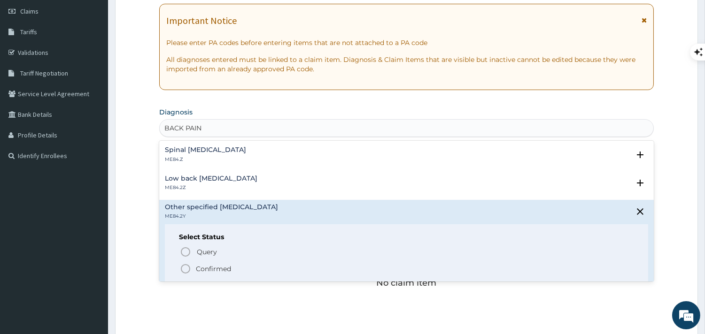
click at [194, 273] on span "Confirmed" at bounding box center [407, 269] width 454 height 11
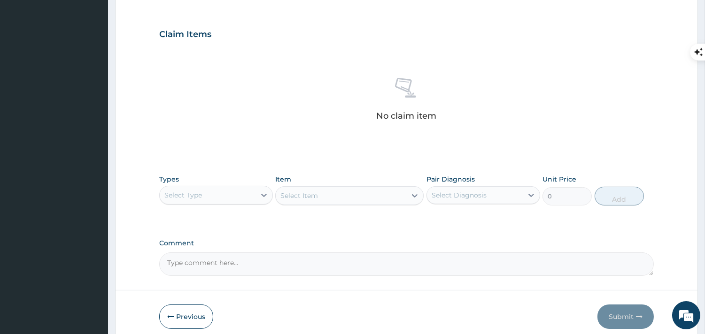
scroll to position [352, 0]
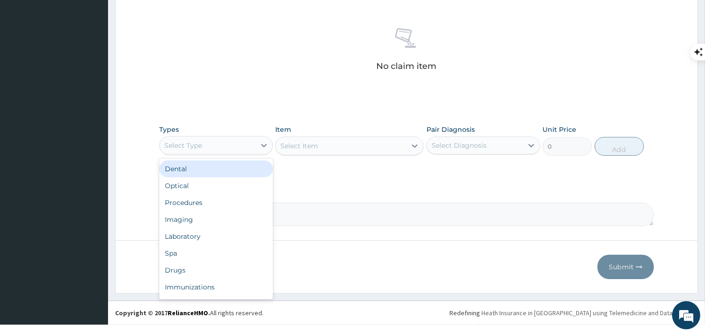
click at [232, 146] on div "Select Type" at bounding box center [208, 145] width 96 height 15
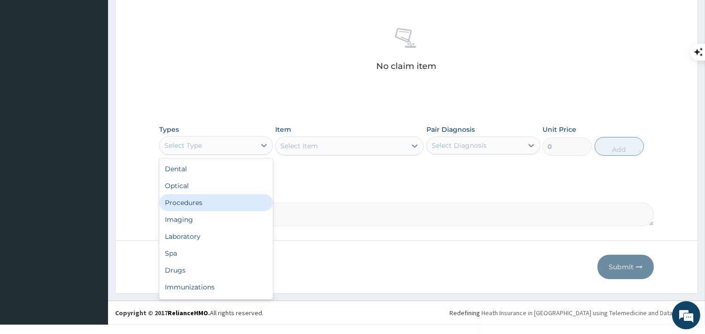
click at [210, 203] on div "Procedures" at bounding box center [216, 202] width 114 height 17
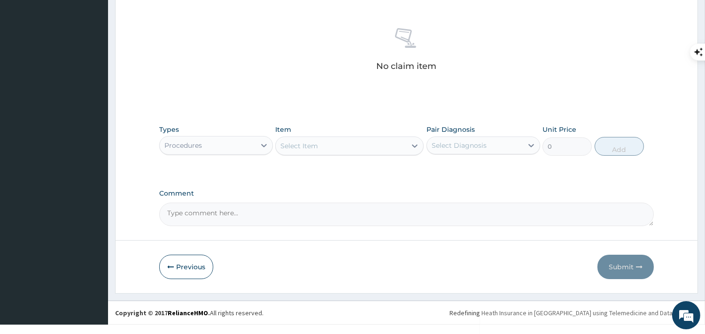
click at [323, 146] on div "Select Item" at bounding box center [341, 146] width 131 height 15
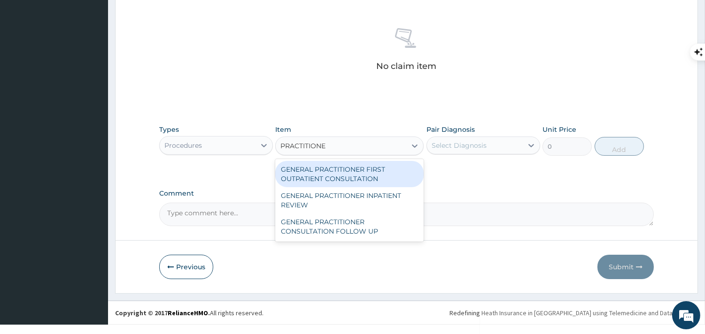
type input "PRACTITIONER"
click at [330, 179] on div "GENERAL PRACTITIONER FIRST OUTPATIENT CONSULTATION" at bounding box center [349, 174] width 148 height 26
type input "3750"
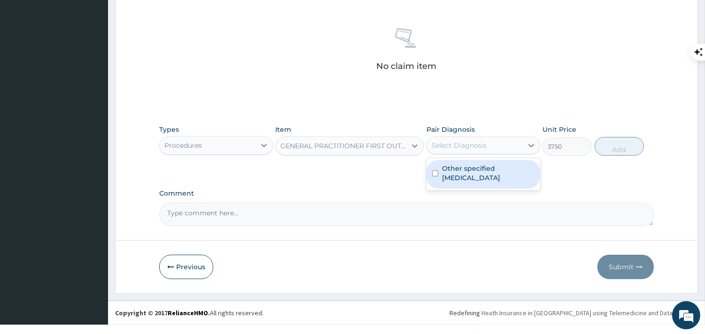
click at [472, 137] on div "Select Diagnosis" at bounding box center [484, 146] width 114 height 18
click at [464, 166] on label "Other specified low back pain" at bounding box center [488, 173] width 93 height 19
checkbox input "true"
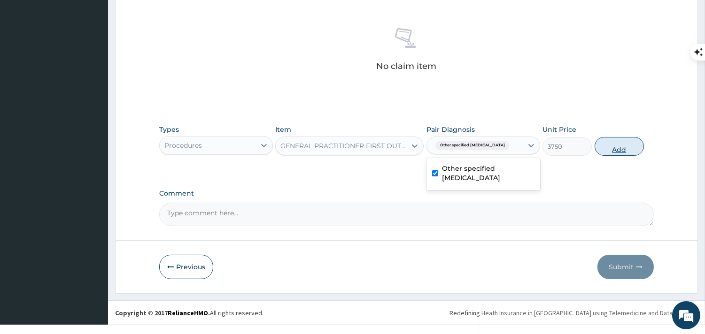
click at [598, 151] on button "Add" at bounding box center [619, 146] width 49 height 19
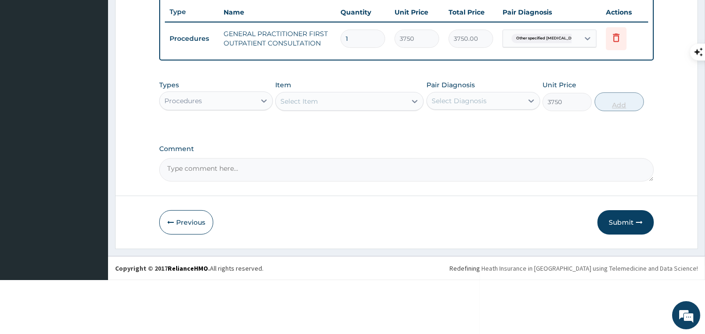
type input "0"
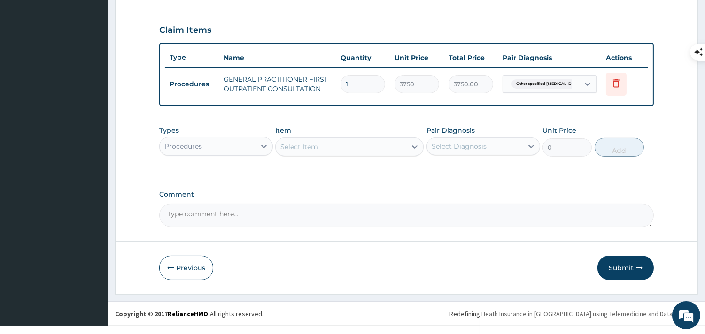
click at [243, 148] on div "Procedures" at bounding box center [208, 146] width 96 height 15
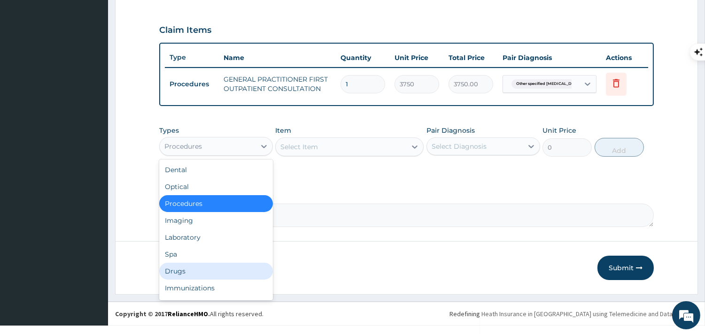
click at [181, 263] on div "Drugs" at bounding box center [216, 271] width 114 height 17
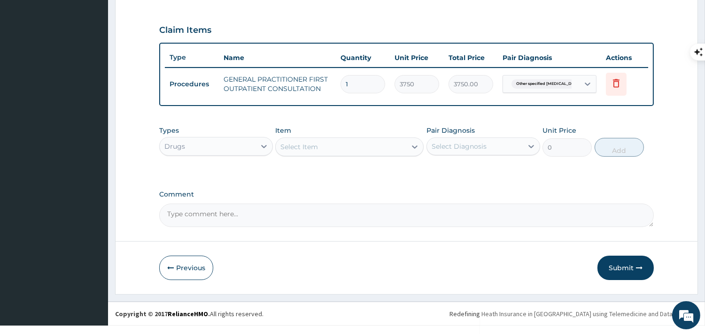
click at [344, 146] on div "Select Item" at bounding box center [341, 147] width 131 height 15
click at [327, 146] on div "Select Item" at bounding box center [341, 147] width 131 height 15
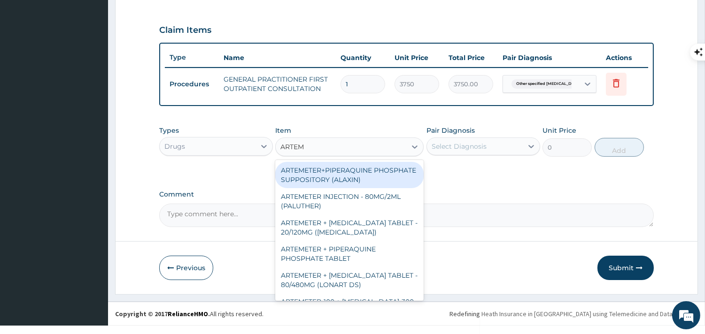
type input "ARTEME"
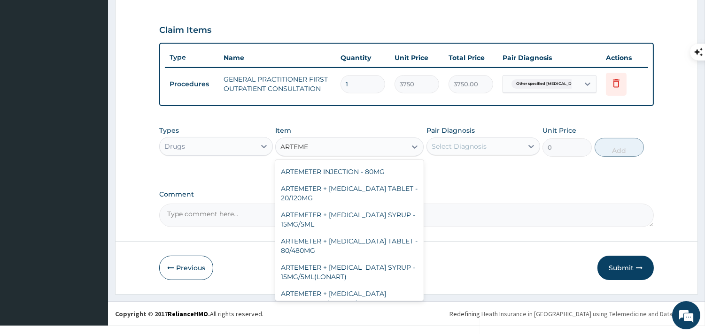
scroll to position [250, 0]
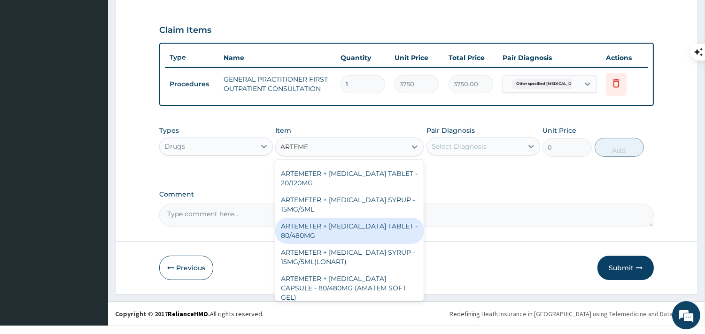
click at [346, 225] on div "ARTEMETER + [MEDICAL_DATA] TABLET - 80/480MG" at bounding box center [349, 231] width 148 height 26
type input "364"
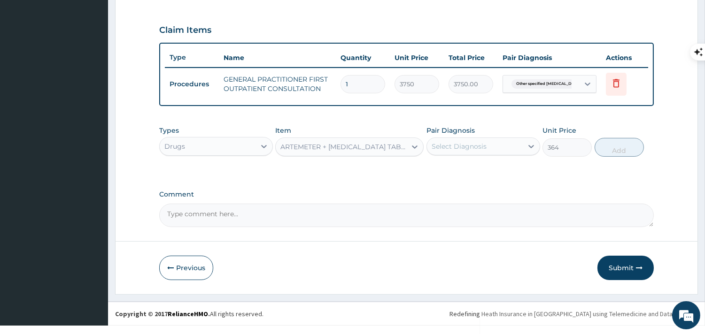
click at [457, 155] on div "Pair Diagnosis Select Diagnosis" at bounding box center [484, 141] width 114 height 31
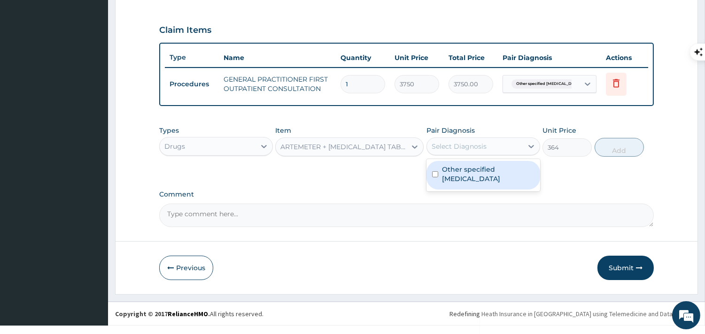
click at [458, 148] on div "Select Diagnosis" at bounding box center [459, 146] width 55 height 9
click at [460, 171] on label "Other specified low back pain" at bounding box center [488, 174] width 93 height 19
checkbox input "true"
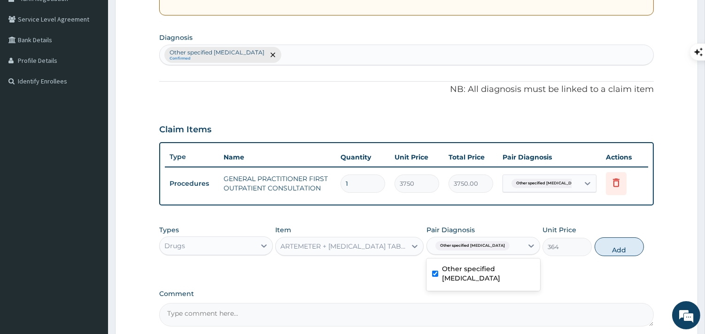
scroll to position [205, 0]
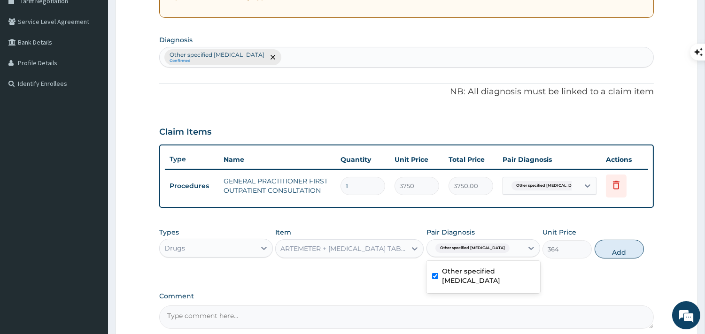
click at [466, 62] on div "Other specified low back pain Confirmed" at bounding box center [407, 57] width 494 height 20
type input "[MEDICAL_DATA]"
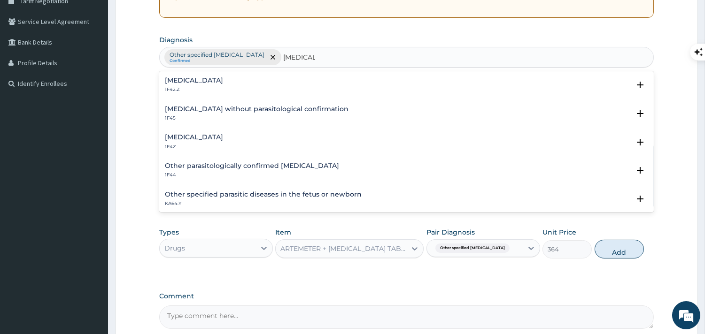
click at [233, 136] on div "Malaria, unspecified 1F4Z" at bounding box center [406, 142] width 483 height 16
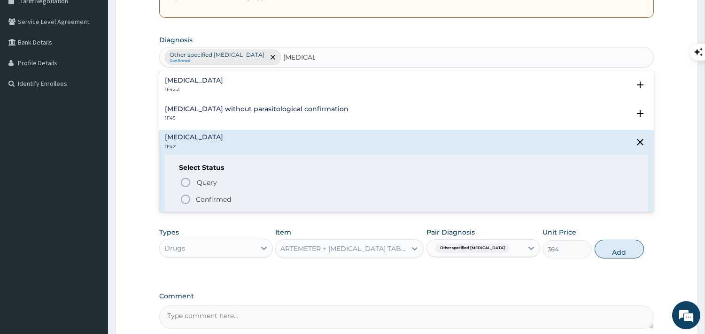
click at [212, 199] on p "Confirmed" at bounding box center [213, 199] width 35 height 9
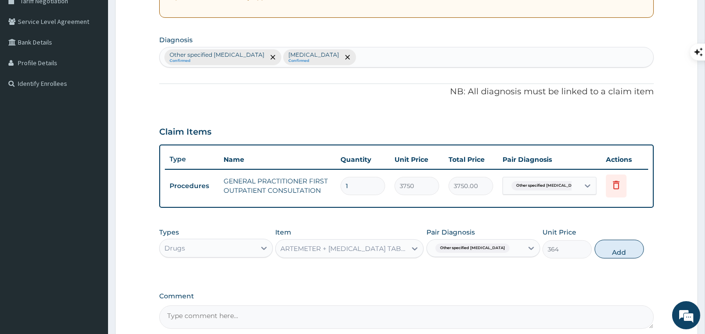
scroll to position [307, 0]
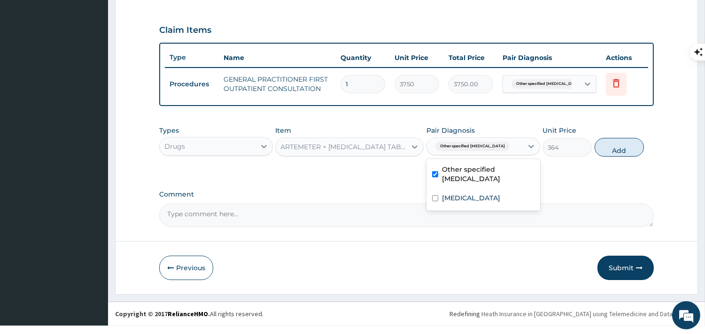
click at [510, 149] on div "Other specified low back pain" at bounding box center [475, 147] width 96 height 16
click at [480, 197] on label "Malaria, unspecified" at bounding box center [471, 198] width 58 height 9
checkbox input "true"
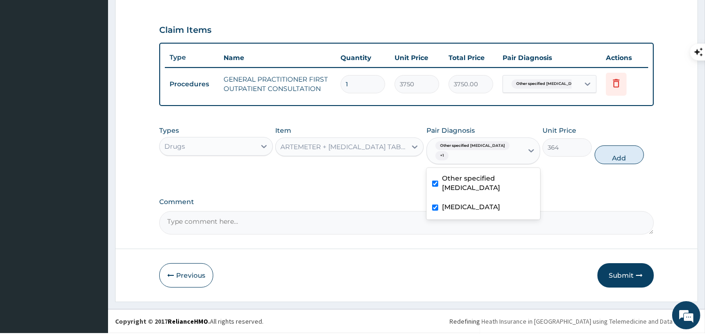
click at [454, 181] on label "Other specified low back pain" at bounding box center [488, 183] width 93 height 19
checkbox input "false"
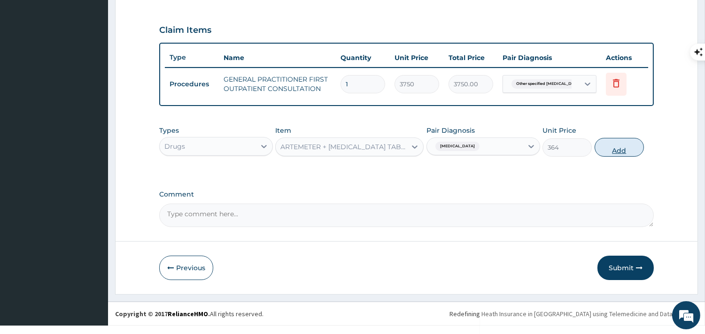
click at [614, 146] on button "Add" at bounding box center [619, 147] width 49 height 19
type input "0"
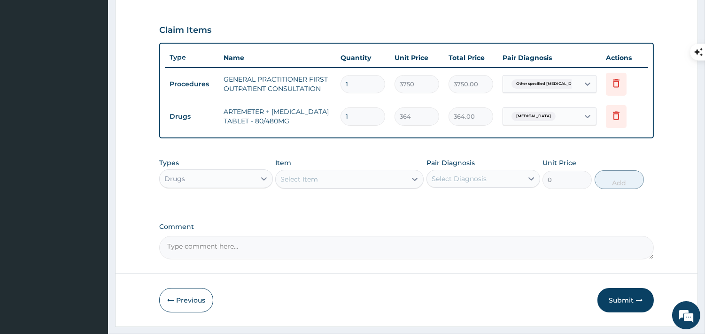
click at [354, 179] on div "Select Item" at bounding box center [341, 179] width 131 height 15
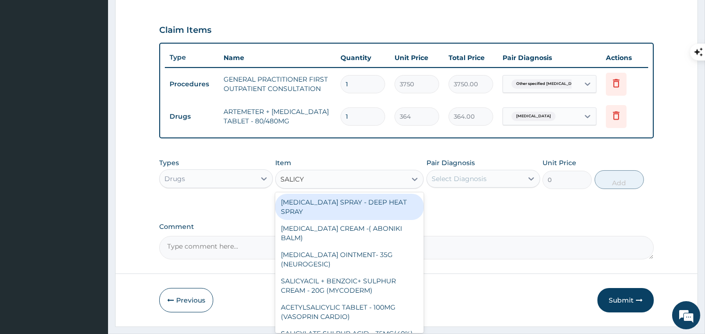
scroll to position [54, 0]
type input "SALICY"
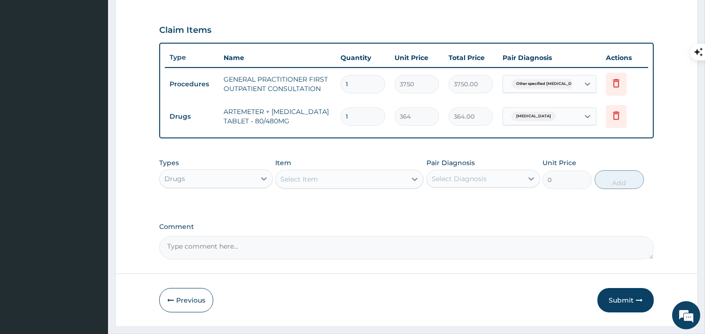
click at [345, 177] on div "Select Item" at bounding box center [341, 179] width 131 height 15
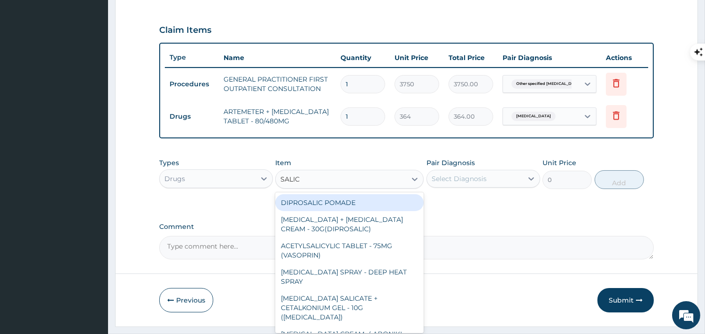
type input "SALICY"
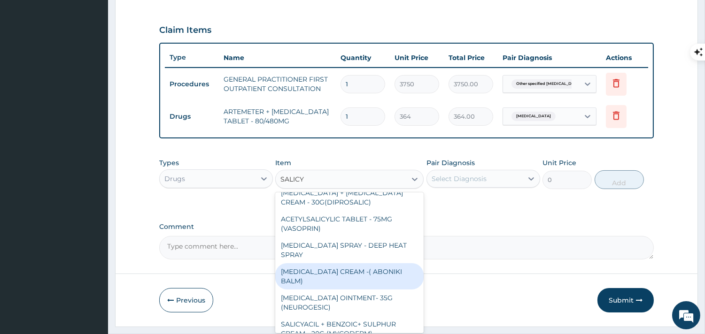
scroll to position [0, 0]
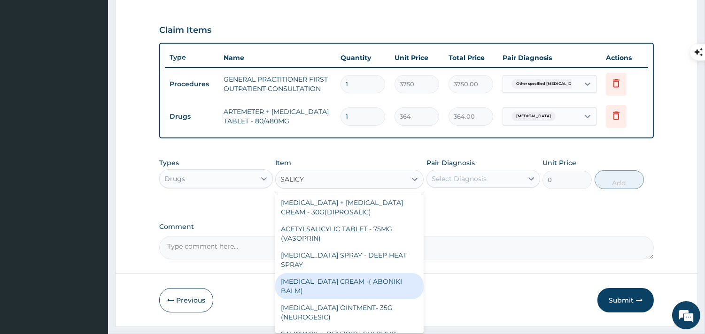
click at [362, 280] on div "[MEDICAL_DATA] CREAM -( ABONIKI BALM)" at bounding box center [349, 286] width 148 height 26
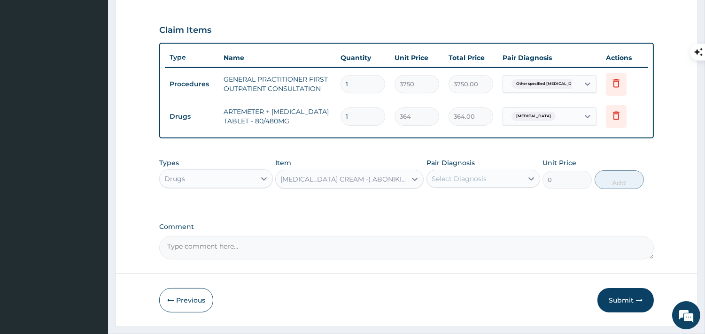
type input "840"
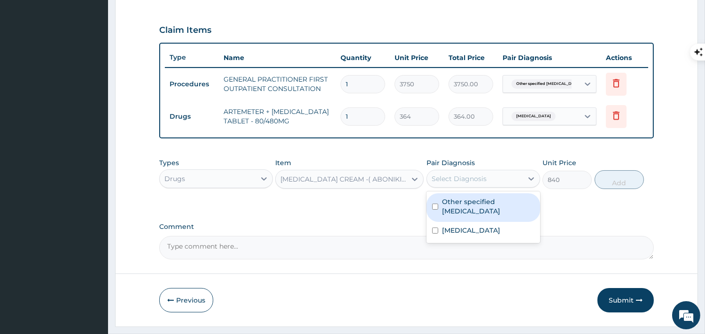
click at [461, 174] on div "Select Diagnosis" at bounding box center [459, 178] width 55 height 9
click at [461, 211] on label "Other specified low back pain" at bounding box center [488, 206] width 93 height 19
checkbox input "true"
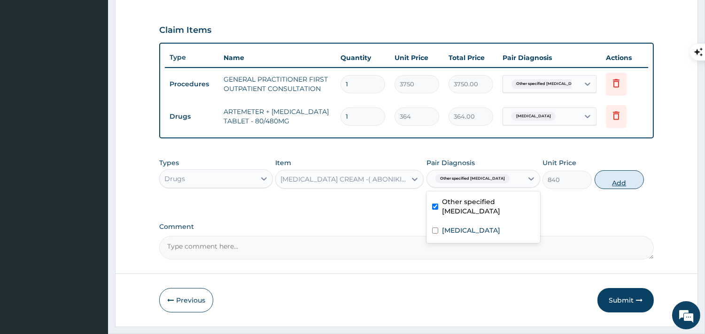
click at [614, 181] on button "Add" at bounding box center [619, 180] width 49 height 19
type input "0"
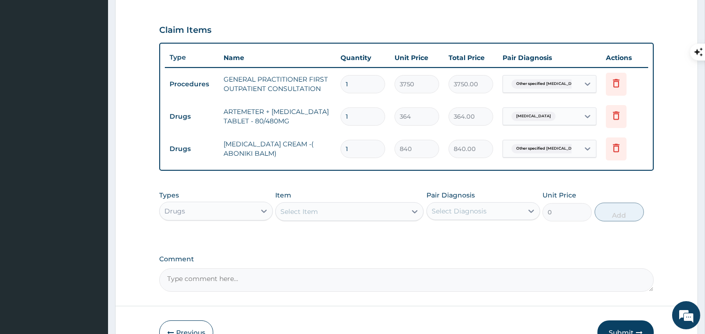
click at [374, 200] on div "Item Select Item" at bounding box center [349, 206] width 148 height 31
click at [360, 215] on div "Select Item" at bounding box center [341, 211] width 131 height 15
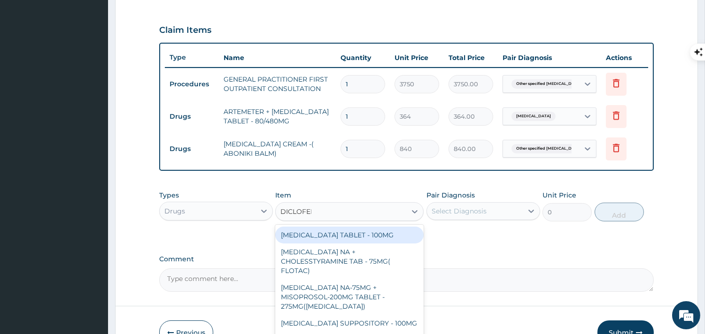
type input "DICLOFENA"
click at [339, 232] on div "[MEDICAL_DATA] TABLET - 100MG" at bounding box center [349, 235] width 148 height 17
type input "112"
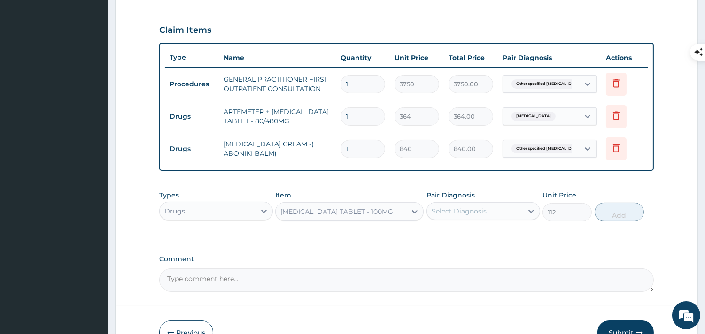
click at [478, 214] on div "Select Diagnosis" at bounding box center [459, 211] width 55 height 9
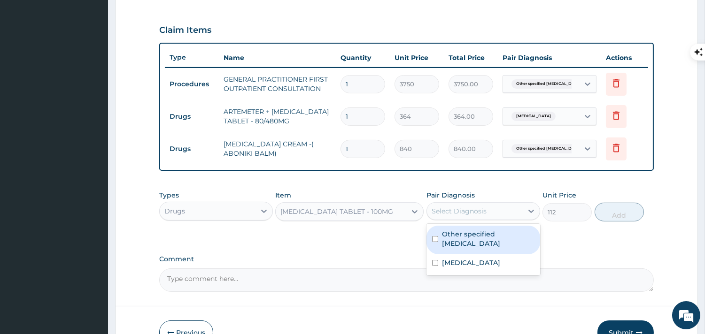
click at [472, 235] on label "Other specified low back pain" at bounding box center [488, 239] width 93 height 19
checkbox input "true"
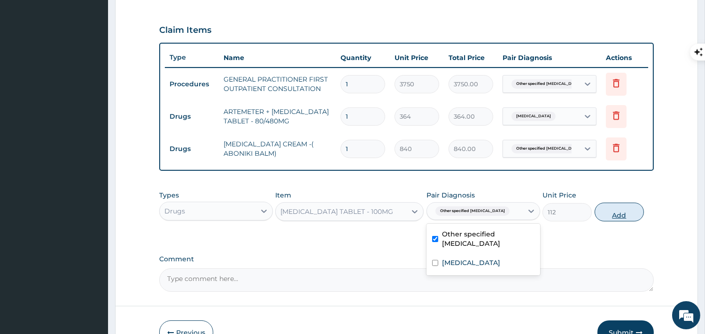
click at [611, 209] on button "Add" at bounding box center [619, 212] width 49 height 19
type input "0"
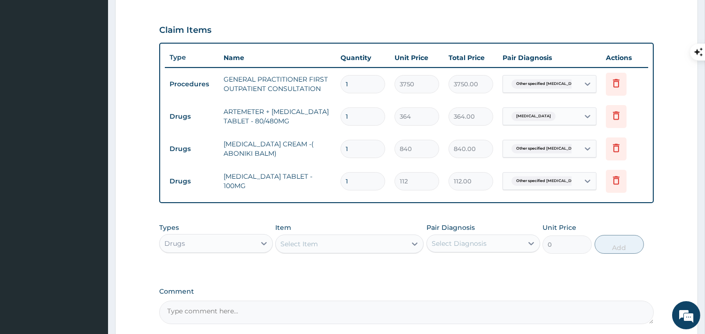
click at [358, 242] on div "Select Item" at bounding box center [341, 244] width 131 height 15
click at [349, 248] on div "Select Item" at bounding box center [341, 244] width 131 height 15
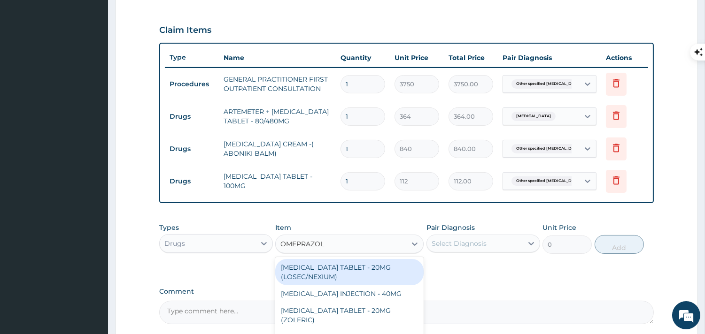
type input "OMEPRAZOLE"
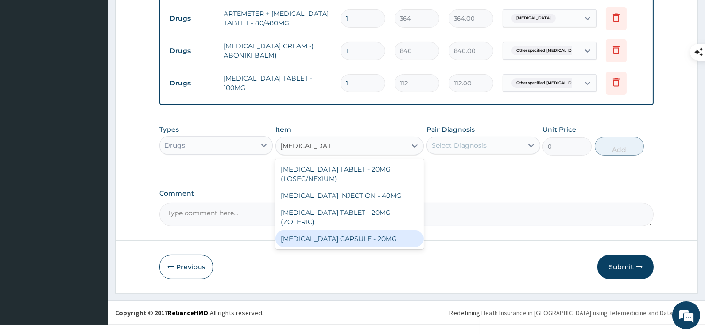
click at [348, 243] on div "[MEDICAL_DATA] CAPSULE - 20MG" at bounding box center [349, 239] width 148 height 17
type input "140"
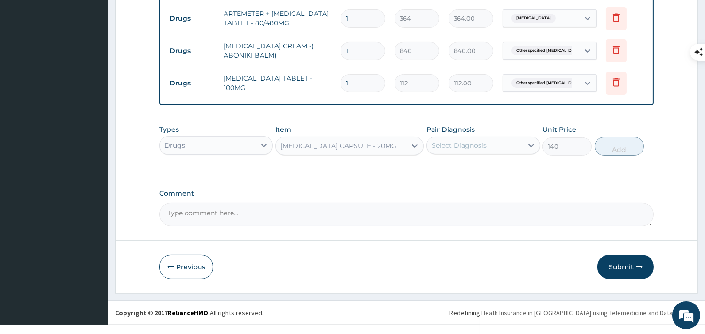
click at [492, 145] on div "Select Diagnosis" at bounding box center [475, 145] width 96 height 15
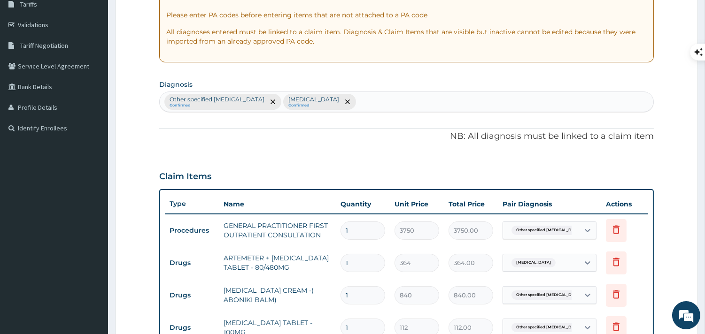
scroll to position [156, 0]
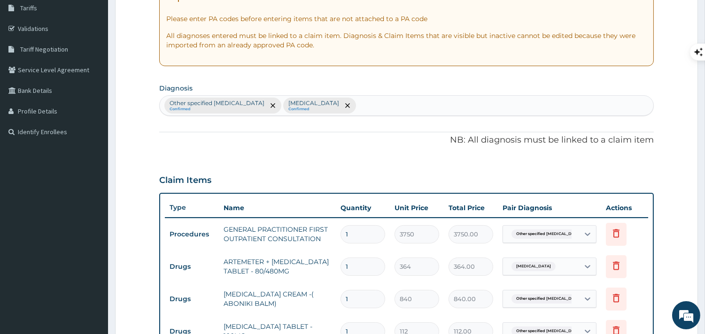
click at [506, 105] on div "Other specified low back pain Confirmed Malaria, unspecified Confirmed" at bounding box center [407, 106] width 494 height 20
type input "P"
type input "ACID"
click at [396, 103] on div "Other specified low back pain Confirmed Malaria, unspecified Confirmed" at bounding box center [407, 106] width 494 height 20
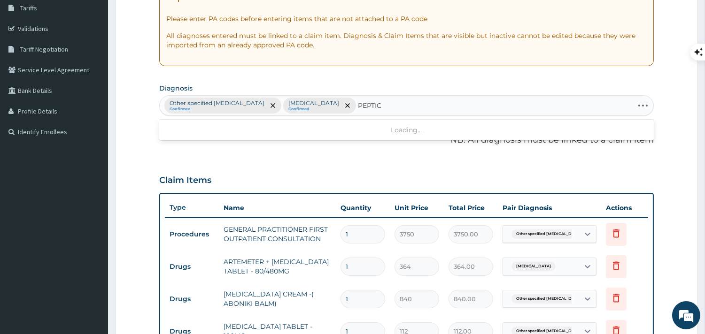
type input "PEPTIC"
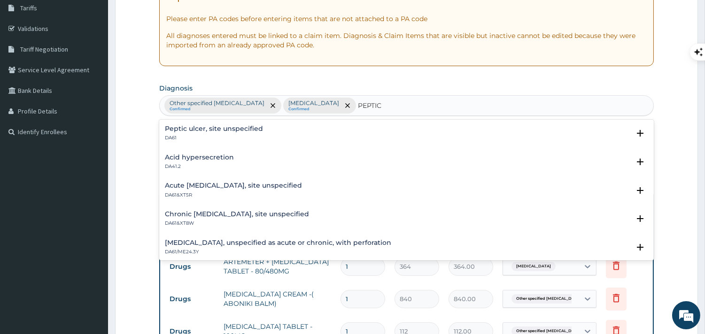
click at [237, 138] on p "DA61" at bounding box center [214, 138] width 98 height 7
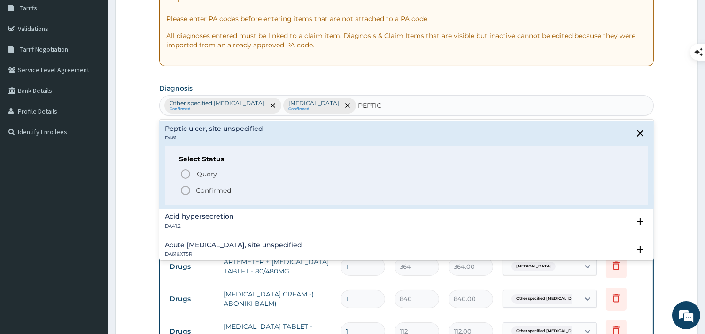
click at [215, 186] on p "Confirmed" at bounding box center [213, 190] width 35 height 9
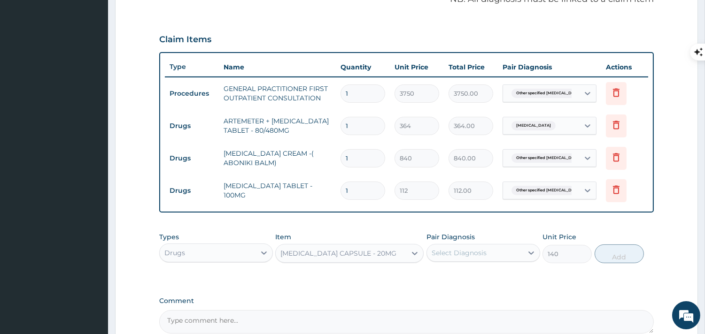
scroll to position [303, 0]
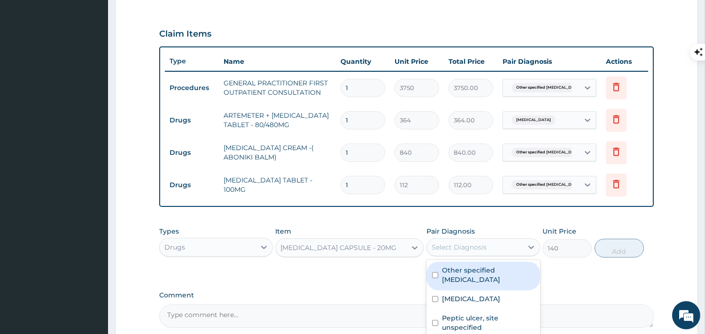
click at [449, 249] on div "Select Diagnosis" at bounding box center [459, 247] width 55 height 9
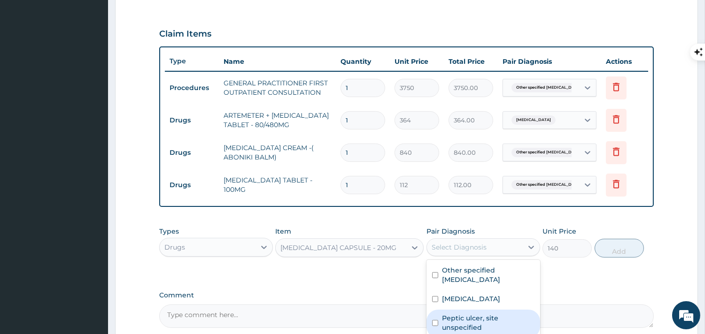
click at [458, 317] on label "Peptic ulcer, site unspecified" at bounding box center [488, 323] width 93 height 19
checkbox input "true"
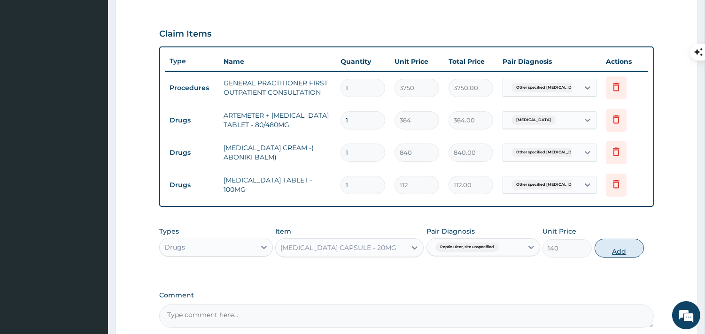
click at [614, 254] on button "Add" at bounding box center [619, 248] width 49 height 19
type input "0"
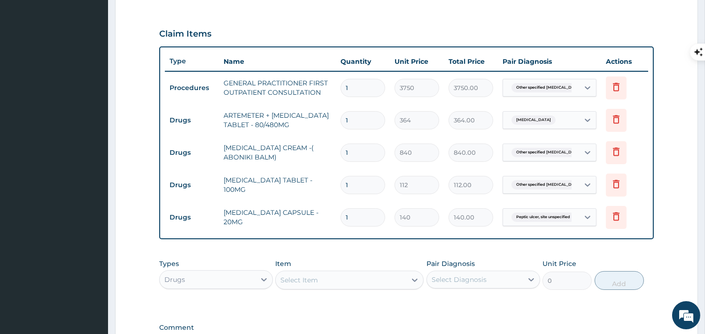
click at [370, 275] on div "Select Item" at bounding box center [341, 280] width 131 height 15
click at [367, 288] on div "Select Item" at bounding box center [341, 280] width 131 height 15
